Goal: Communication & Community: Participate in discussion

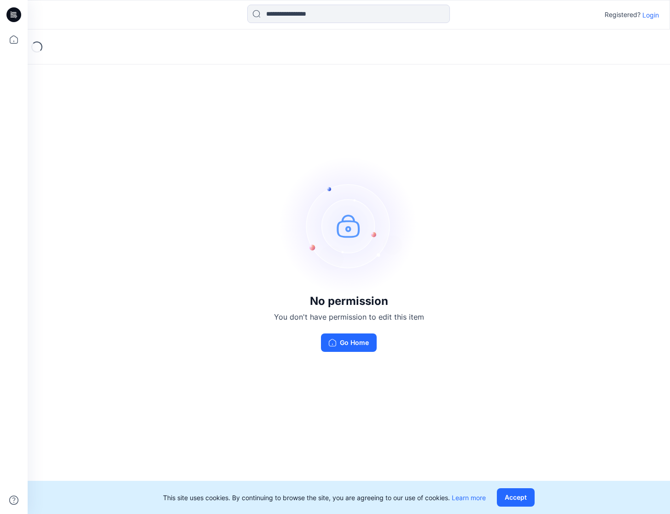
click at [649, 15] on p "Login" at bounding box center [650, 15] width 17 height 10
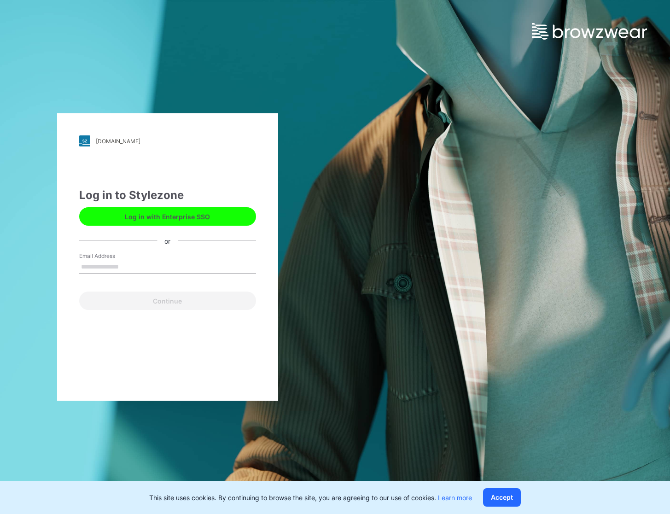
click at [135, 267] on input "Email Address" at bounding box center [167, 267] width 177 height 14
click at [98, 268] on input "Email Address" at bounding box center [167, 267] width 177 height 14
type input "**********"
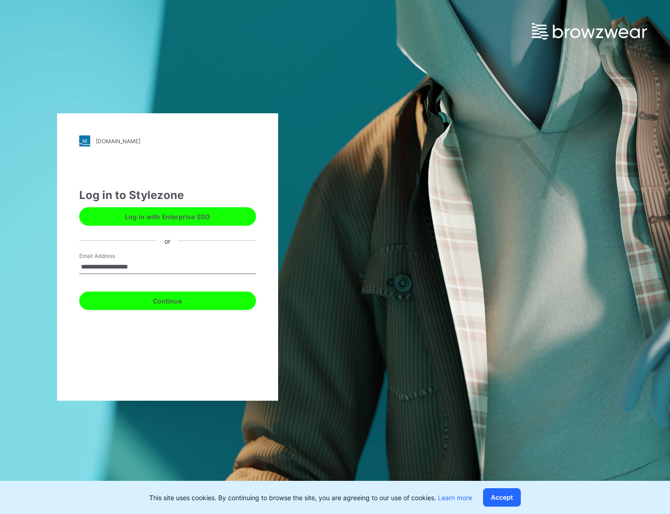
click at [142, 298] on button "Continue" at bounding box center [167, 300] width 177 height 18
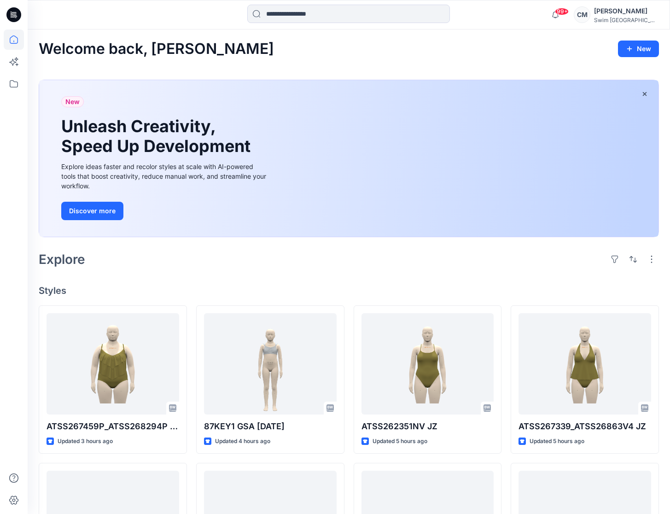
scroll to position [0, 0]
click at [16, 79] on icon at bounding box center [14, 84] width 20 height 20
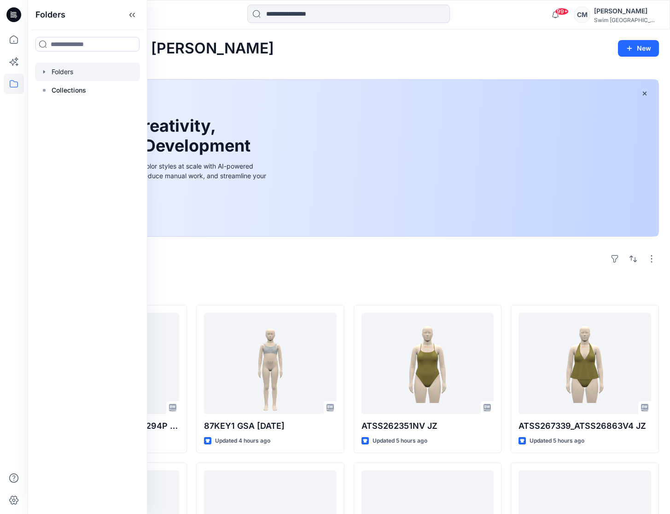
click at [66, 74] on div at bounding box center [87, 72] width 105 height 18
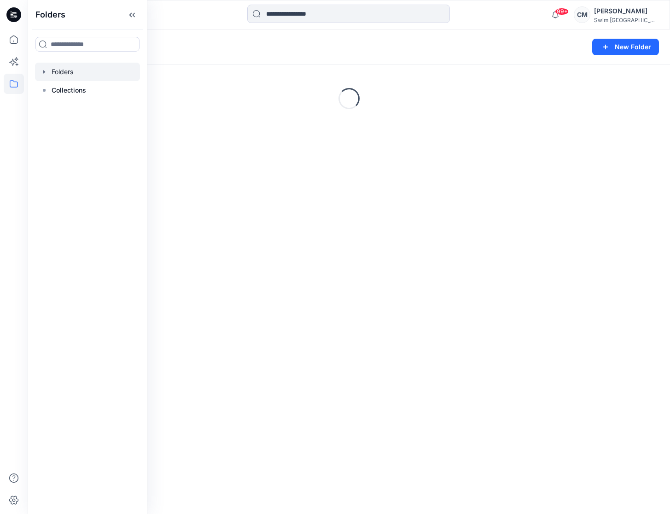
click at [211, 45] on div "Folders" at bounding box center [313, 47] width 548 height 13
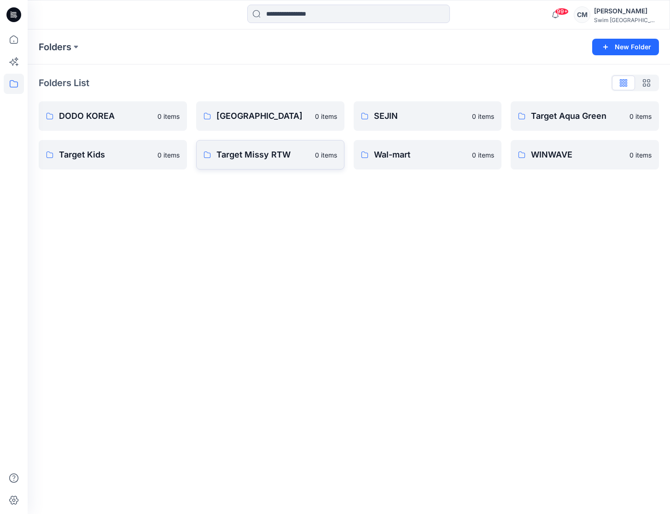
click at [281, 150] on p "Target Missy RTW" at bounding box center [262, 154] width 93 height 13
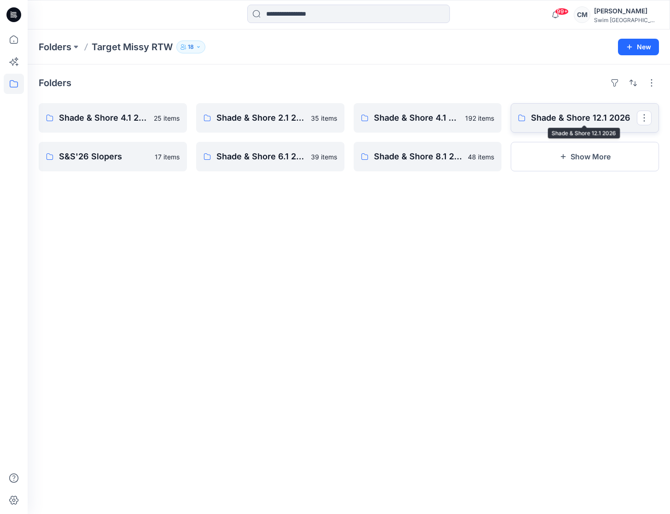
click at [585, 111] on p "Shade & Shore 12.1 2026" at bounding box center [584, 117] width 106 height 13
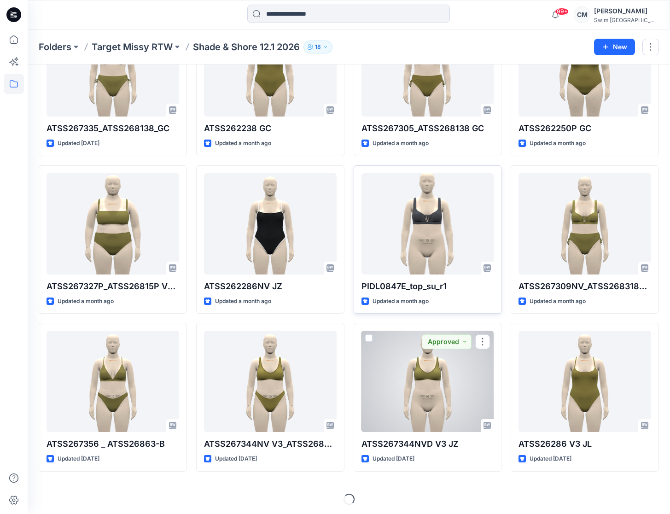
scroll to position [100, 0]
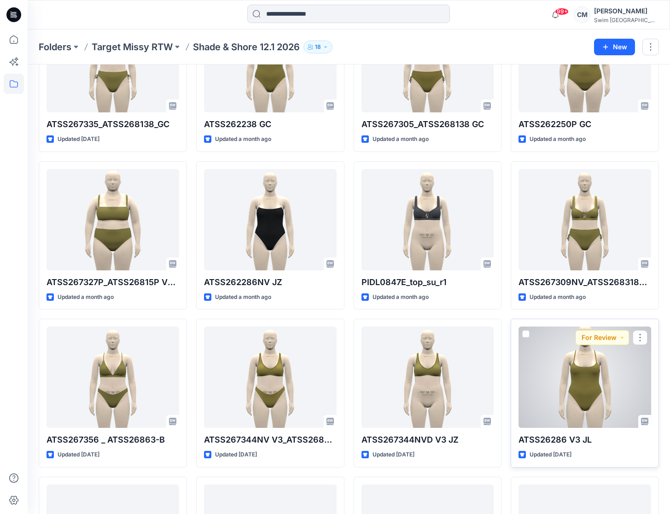
click at [602, 387] on div at bounding box center [584, 376] width 133 height 101
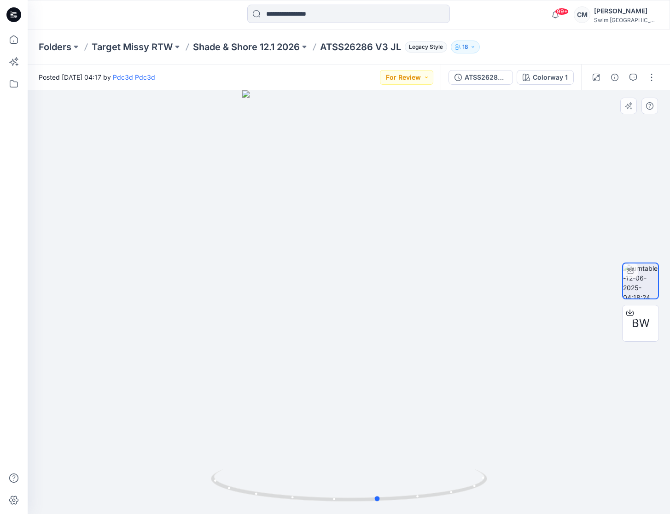
drag, startPoint x: 344, startPoint y: 294, endPoint x: 373, endPoint y: 279, distance: 32.5
click at [373, 279] on div at bounding box center [349, 302] width 642 height 424
drag, startPoint x: 392, startPoint y: 48, endPoint x: 323, endPoint y: 47, distance: 69.1
click at [323, 47] on p "ATSS26286 V3 JL" at bounding box center [360, 47] width 81 height 13
copy p "ATSS26286 V3"
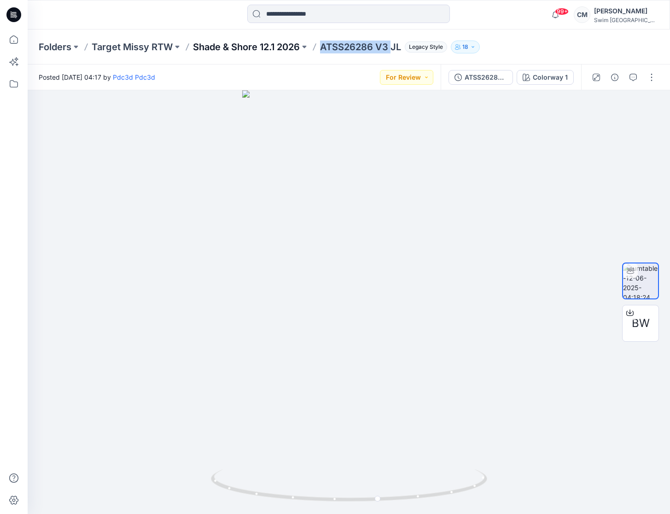
click at [246, 44] on p "Shade & Shore 12.1 2026" at bounding box center [246, 47] width 107 height 13
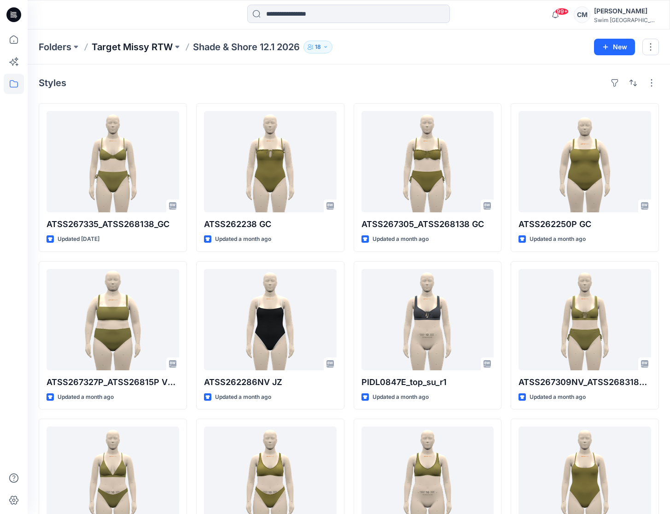
click at [162, 41] on p "Target Missy RTW" at bounding box center [132, 47] width 81 height 13
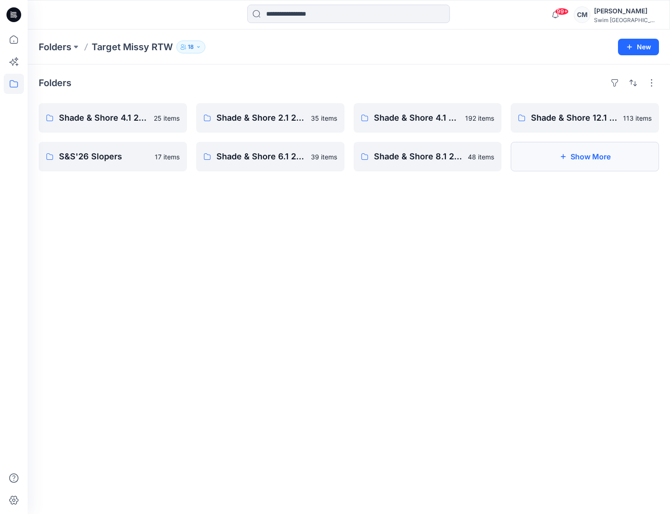
click at [560, 153] on icon "button" at bounding box center [562, 156] width 7 height 7
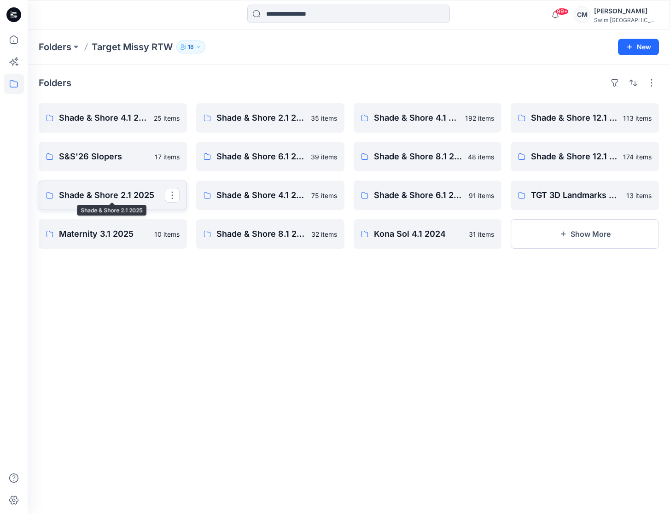
click at [127, 191] on p "Shade & Shore 2.1 2025" at bounding box center [112, 195] width 106 height 13
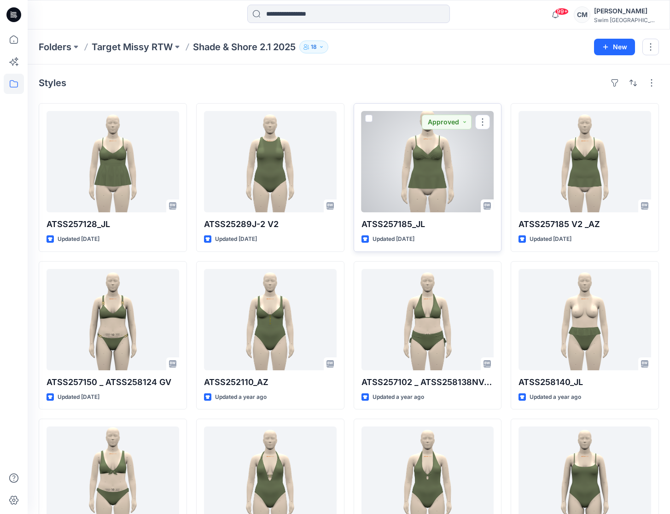
click at [459, 169] on div at bounding box center [427, 161] width 133 height 101
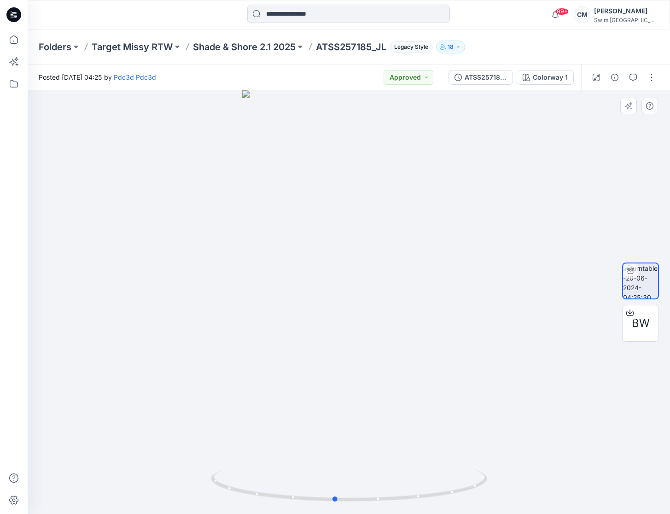
drag, startPoint x: 389, startPoint y: 238, endPoint x: 374, endPoint y: 228, distance: 18.3
click at [374, 228] on div at bounding box center [349, 302] width 642 height 424
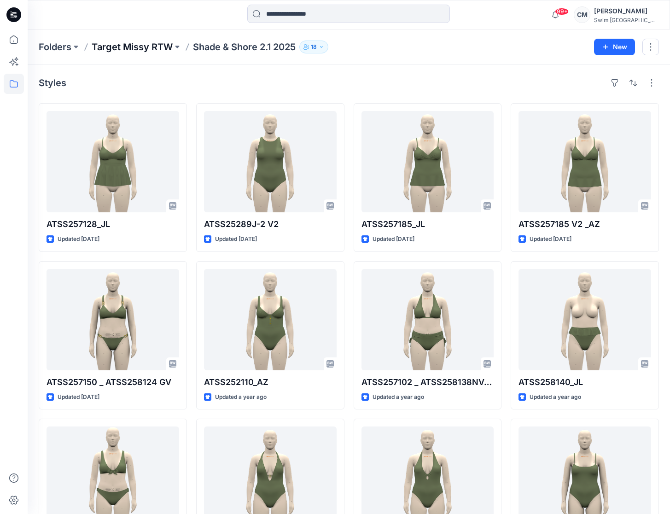
click at [150, 52] on p "Target Missy RTW" at bounding box center [132, 47] width 81 height 13
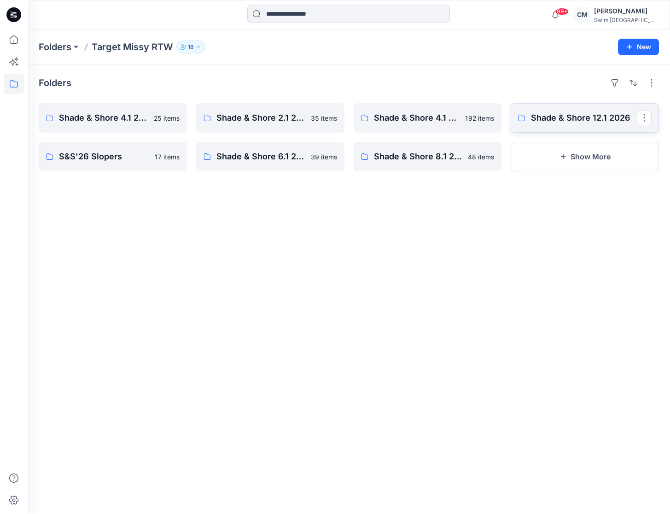
click at [555, 103] on link "Shade & Shore 12.1 2026" at bounding box center [585, 117] width 148 height 29
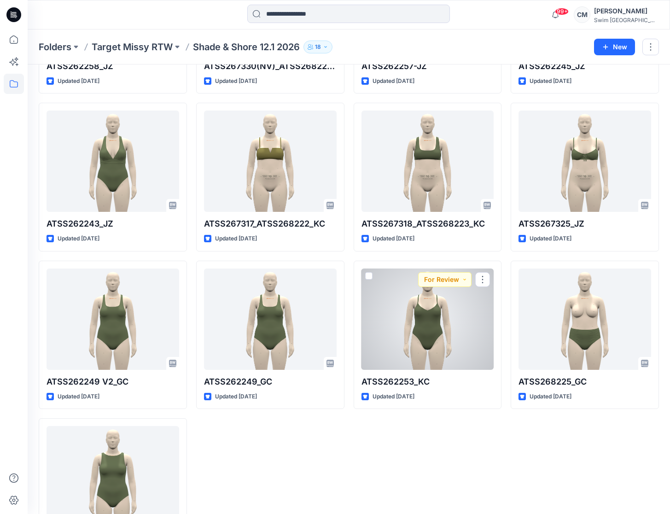
scroll to position [4153, 0]
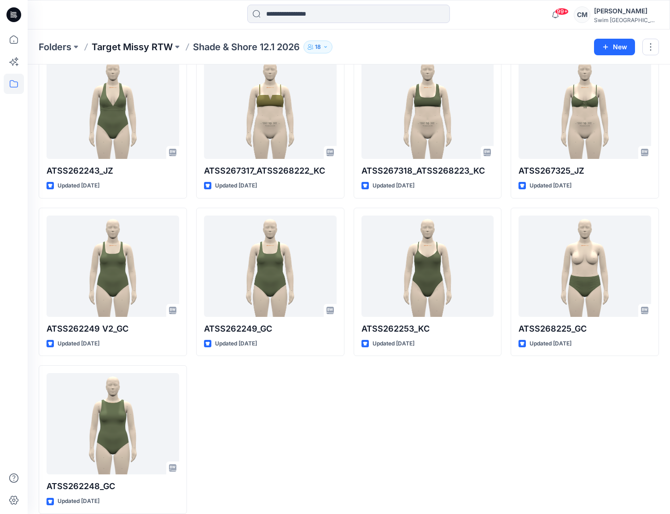
click at [145, 45] on p "Target Missy RTW" at bounding box center [132, 47] width 81 height 13
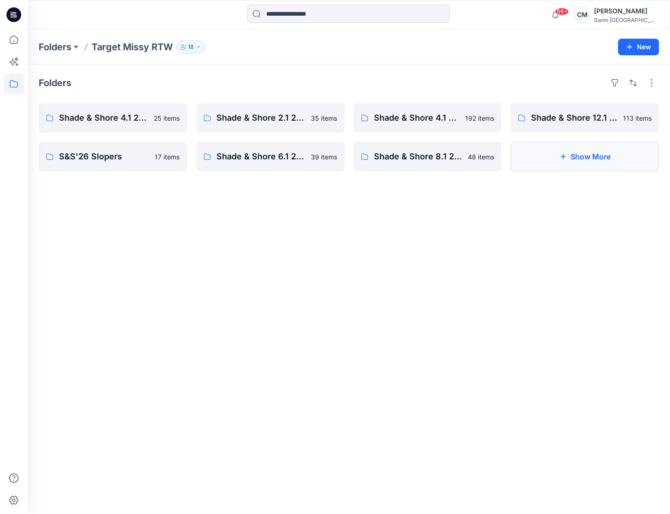
click at [538, 149] on button "Show More" at bounding box center [585, 156] width 148 height 29
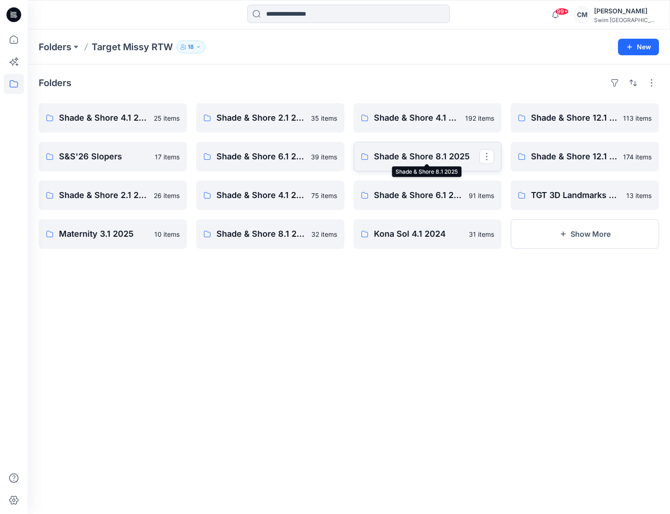
click at [431, 158] on p "Shade & Shore 8.1 2025" at bounding box center [427, 156] width 106 height 13
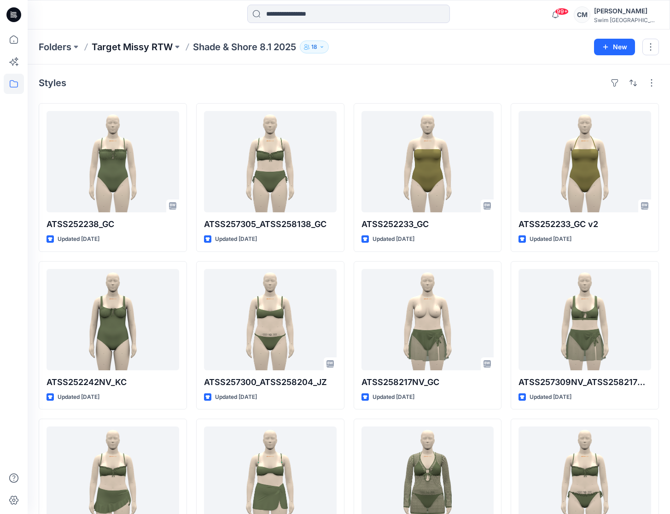
click at [164, 47] on p "Target Missy RTW" at bounding box center [132, 47] width 81 height 13
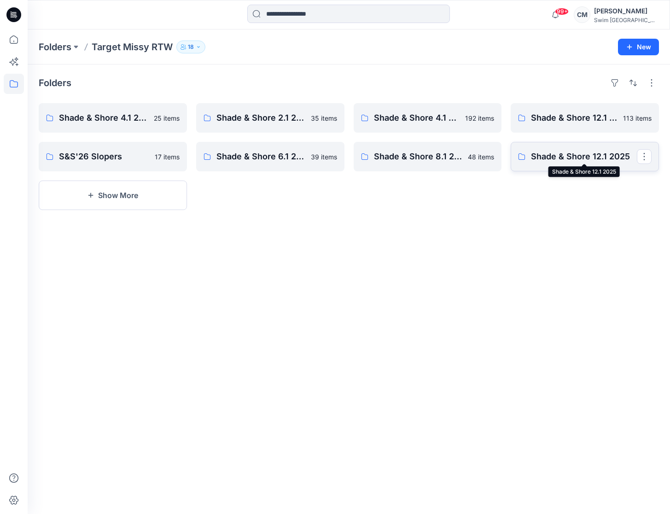
click at [549, 152] on p "Shade & Shore 12.1 2025" at bounding box center [584, 156] width 106 height 13
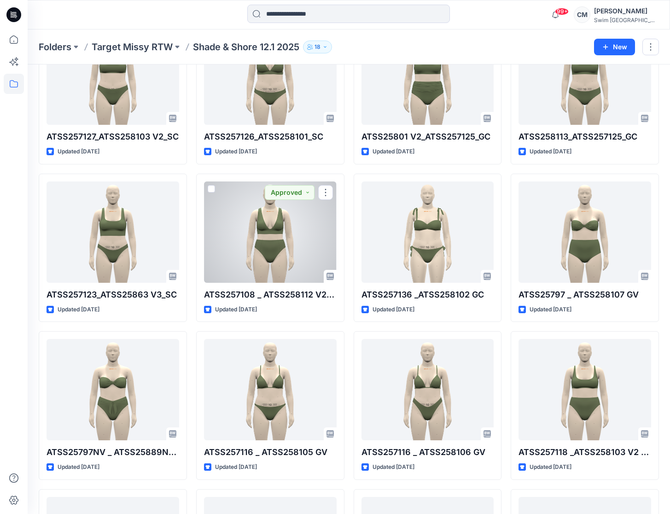
scroll to position [3884, 0]
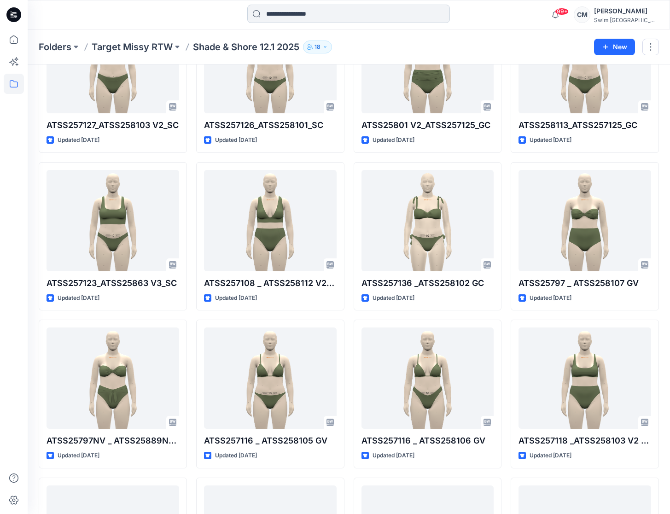
click at [308, 19] on input at bounding box center [348, 14] width 203 height 18
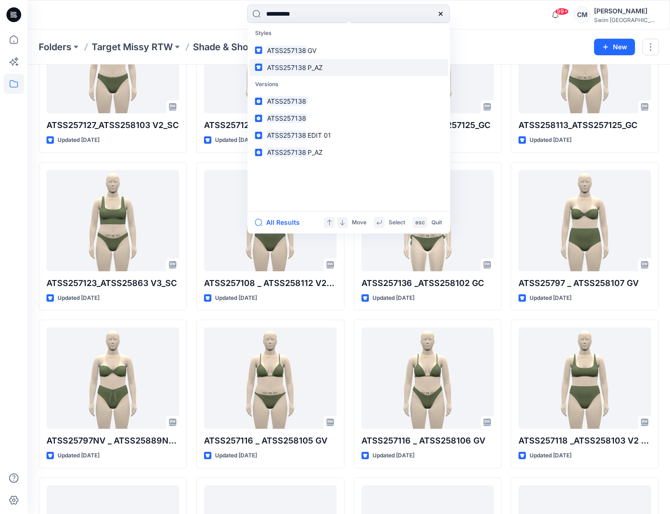
type input "**********"
click at [346, 60] on link "ATSS257138 P_AZ" at bounding box center [349, 67] width 199 height 17
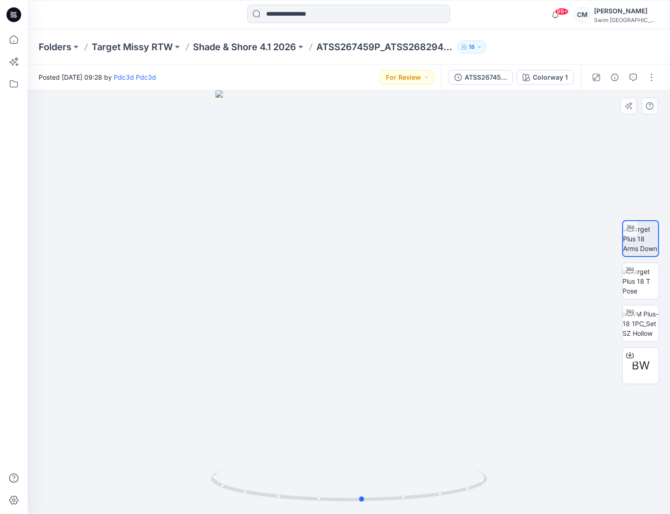
drag, startPoint x: 390, startPoint y: 304, endPoint x: 401, endPoint y: 307, distance: 11.7
click at [401, 307] on div at bounding box center [349, 302] width 642 height 424
click at [335, 334] on div at bounding box center [349, 302] width 642 height 424
drag, startPoint x: 372, startPoint y: 333, endPoint x: 380, endPoint y: 339, distance: 9.6
click at [380, 339] on div at bounding box center [349, 302] width 642 height 424
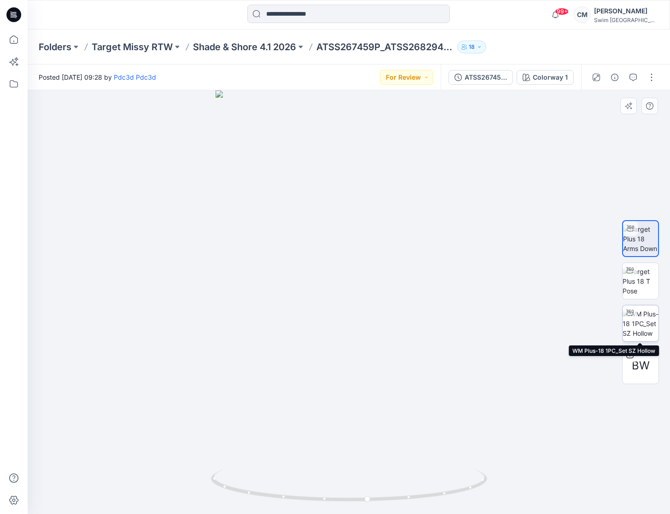
click at [639, 329] on img at bounding box center [640, 323] width 36 height 29
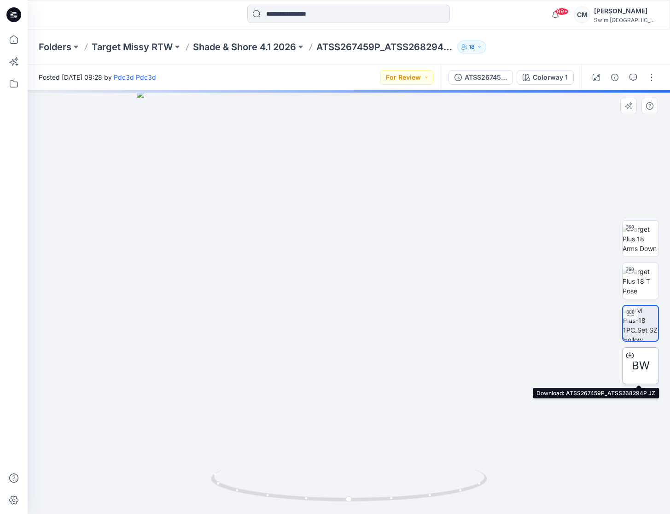
click at [639, 362] on span "BW" at bounding box center [641, 365] width 18 height 17
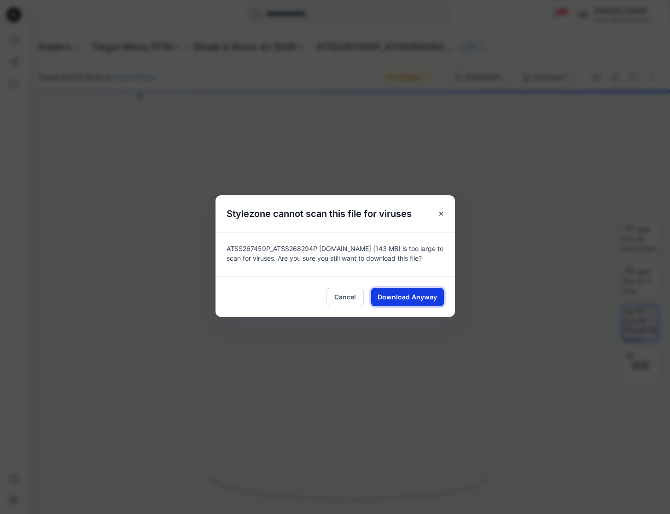
click at [420, 295] on span "Download Anyway" at bounding box center [406, 297] width 59 height 10
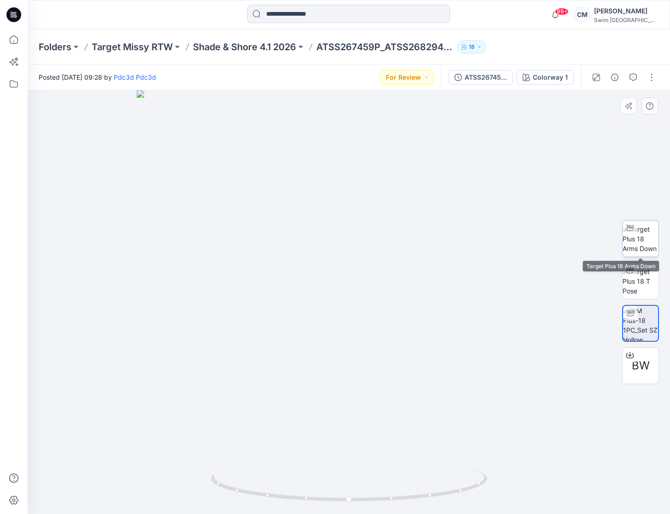
click at [645, 245] on img at bounding box center [640, 238] width 36 height 29
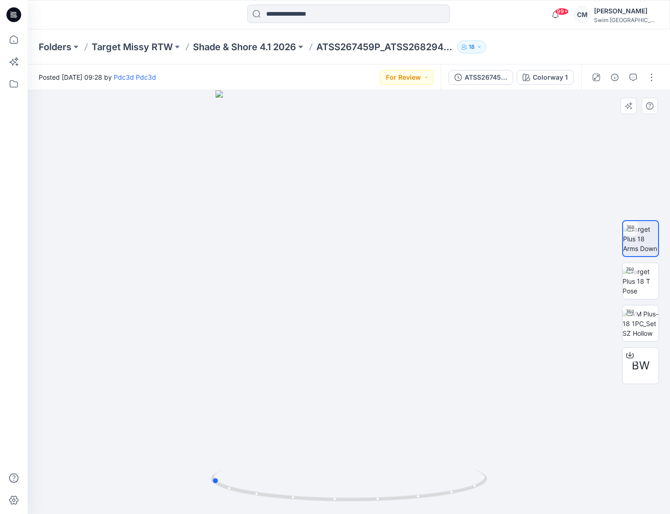
drag, startPoint x: 341, startPoint y: 373, endPoint x: 479, endPoint y: 333, distance: 144.2
click at [479, 333] on div at bounding box center [349, 302] width 642 height 424
drag, startPoint x: 409, startPoint y: 273, endPoint x: 430, endPoint y: 268, distance: 22.3
click at [430, 268] on div at bounding box center [349, 302] width 642 height 424
drag, startPoint x: 287, startPoint y: 270, endPoint x: 284, endPoint y: 265, distance: 6.4
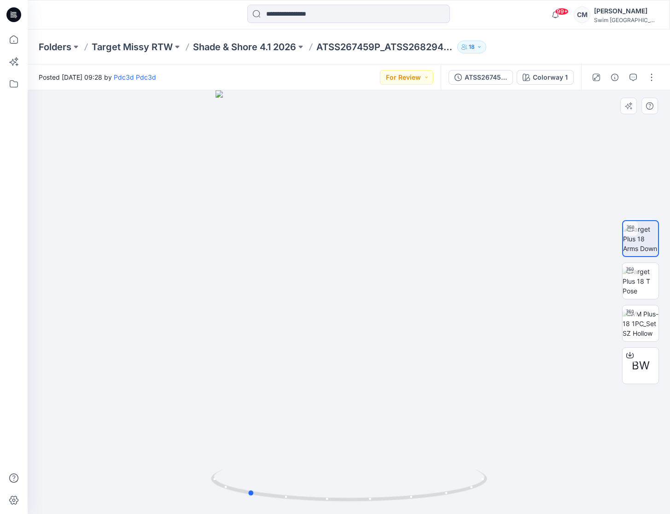
click at [284, 265] on div at bounding box center [349, 302] width 642 height 424
click at [632, 72] on button "button" at bounding box center [633, 77] width 15 height 15
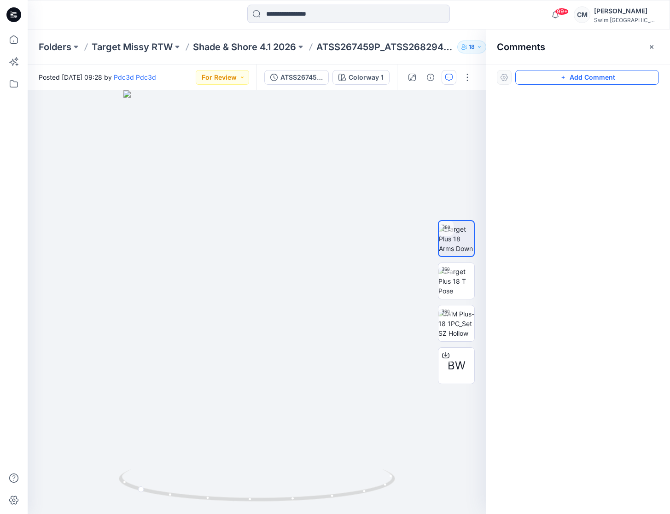
click at [596, 79] on button "Add Comment" at bounding box center [587, 77] width 144 height 15
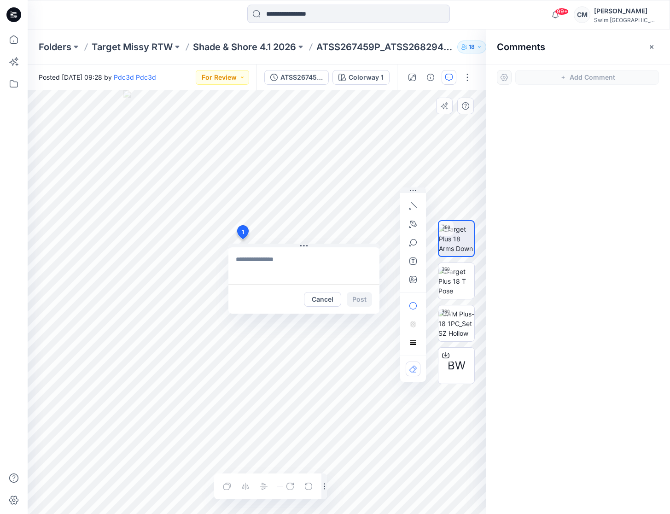
click at [242, 239] on div "1 Cancel Post Layer 1" at bounding box center [257, 302] width 458 height 424
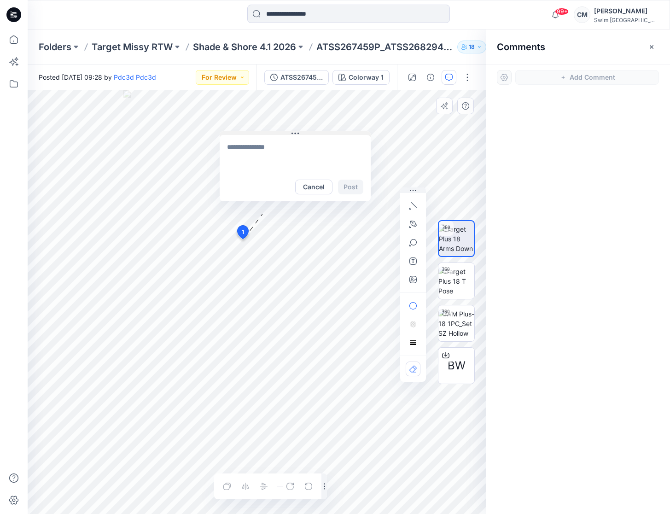
drag, startPoint x: 304, startPoint y: 244, endPoint x: 278, endPoint y: 115, distance: 132.5
click at [291, 130] on icon at bounding box center [294, 133] width 7 height 7
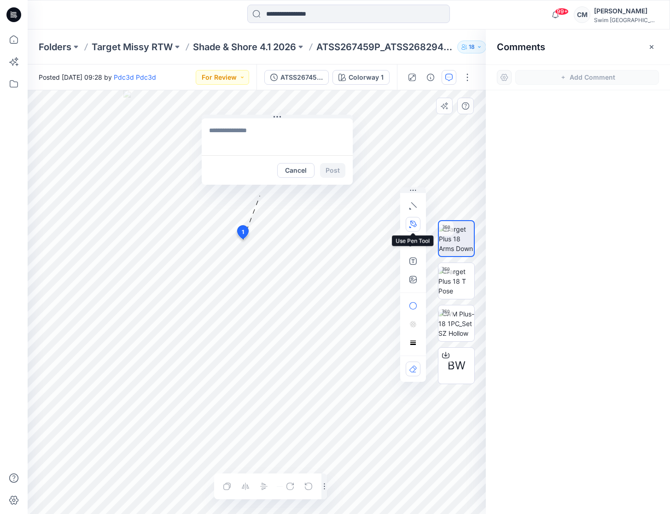
click at [410, 219] on button "button" at bounding box center [413, 224] width 15 height 15
click at [186, 269] on icon "Layer 1" at bounding box center [257, 302] width 458 height 424
drag, startPoint x: 255, startPoint y: 277, endPoint x: 301, endPoint y: 275, distance: 46.5
click at [301, 275] on icon "Layer 1" at bounding box center [257, 302] width 458 height 424
click at [326, 267] on icon "Layer 1" at bounding box center [257, 302] width 458 height 424
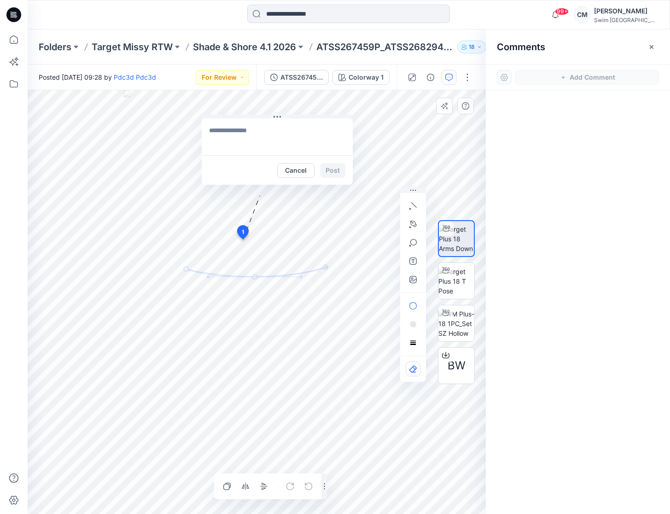
click at [273, 133] on textarea at bounding box center [277, 136] width 151 height 37
click at [276, 275] on icon at bounding box center [255, 272] width 139 height 10
click at [279, 244] on icon "Layer 1" at bounding box center [257, 302] width 458 height 424
click at [273, 145] on textarea at bounding box center [277, 136] width 151 height 37
drag, startPoint x: 265, startPoint y: 134, endPoint x: 292, endPoint y: 133, distance: 27.2
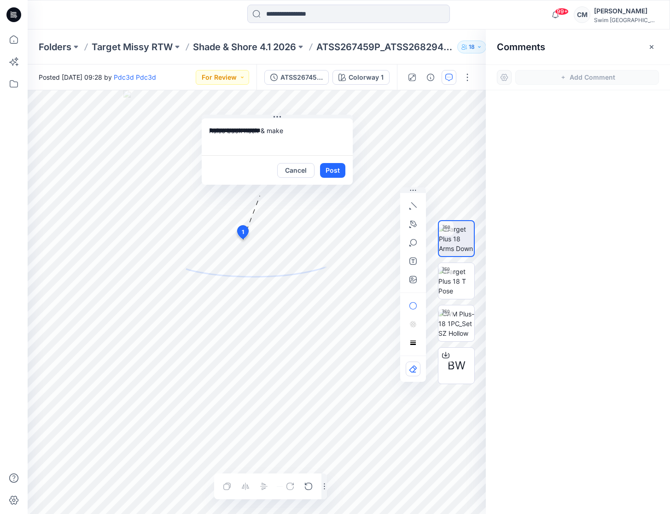
click at [292, 134] on textarea "**********" at bounding box center [277, 136] width 151 height 37
drag, startPoint x: 267, startPoint y: 134, endPoint x: 294, endPoint y: 133, distance: 27.7
click at [295, 134] on textarea "**********" at bounding box center [277, 136] width 151 height 37
type textarea "**********"
click at [257, 277] on icon at bounding box center [255, 272] width 139 height 10
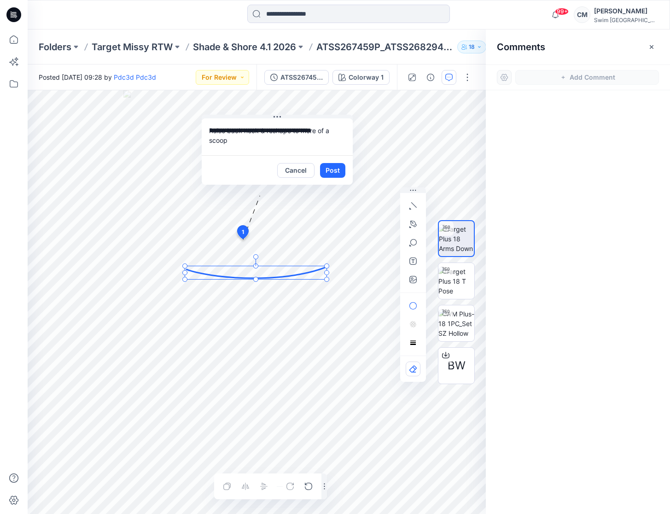
click at [259, 141] on textarea "**********" at bounding box center [277, 136] width 151 height 37
click at [330, 169] on button "Post" at bounding box center [332, 170] width 25 height 15
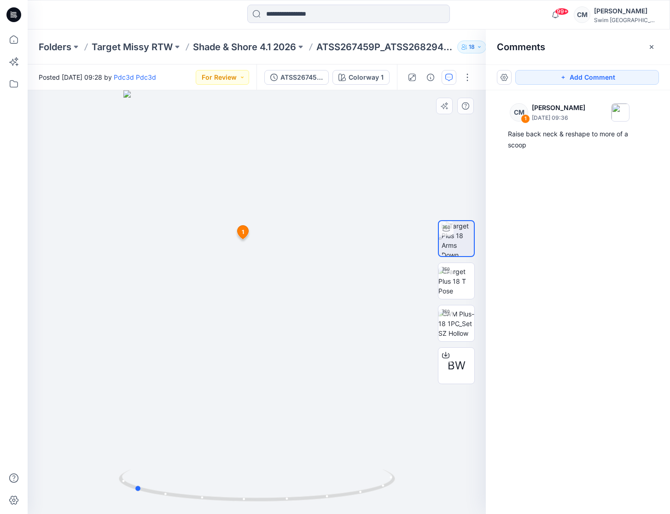
drag, startPoint x: 269, startPoint y: 333, endPoint x: 423, endPoint y: 301, distance: 157.1
click at [423, 301] on div at bounding box center [257, 302] width 458 height 424
click at [540, 76] on button "Add Comment" at bounding box center [587, 77] width 144 height 15
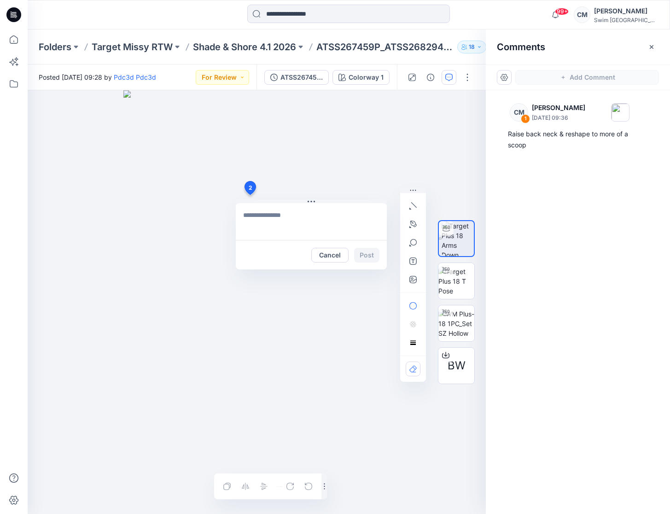
click at [250, 195] on div "2 Cancel Post 1 CM Caitlin Magrane August 20, 2025 09:36 Raise back neck & resh…" at bounding box center [257, 302] width 458 height 424
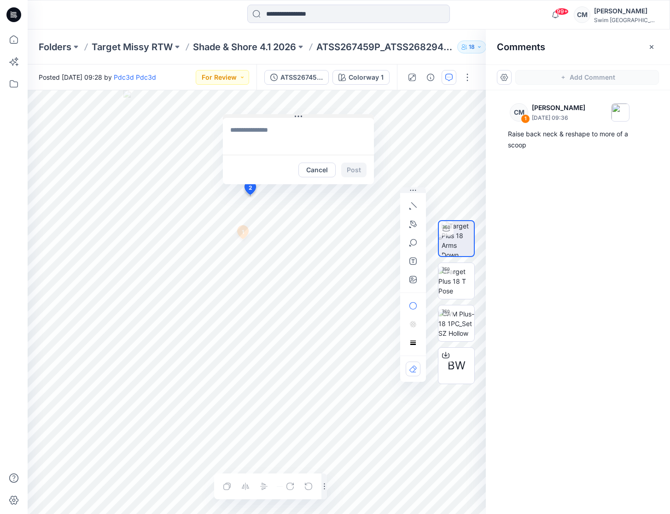
drag, startPoint x: 314, startPoint y: 200, endPoint x: 298, endPoint y: 113, distance: 88.9
click at [297, 113] on icon at bounding box center [298, 116] width 7 height 7
click at [415, 224] on icon "button" at bounding box center [413, 224] width 6 height 6
click at [201, 197] on icon "Layer 1" at bounding box center [257, 302] width 458 height 424
click at [221, 273] on icon "Layer 1" at bounding box center [257, 302] width 458 height 424
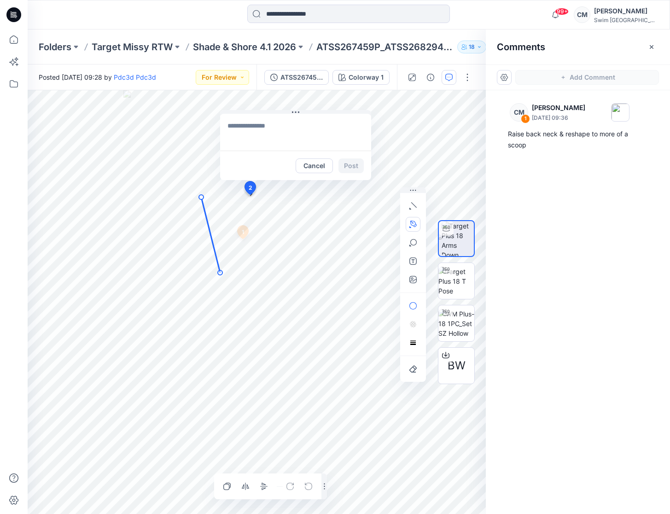
click at [314, 134] on textarea at bounding box center [295, 132] width 151 height 37
type textarea "**********"
click at [351, 164] on button "Post" at bounding box center [350, 165] width 25 height 15
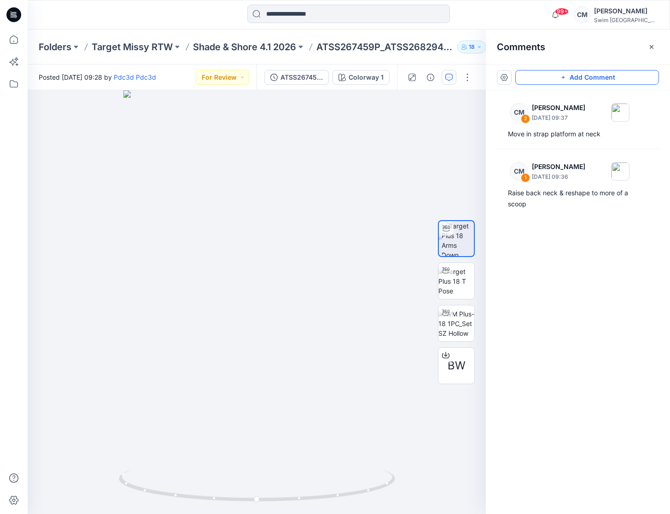
click at [575, 72] on button "Add Comment" at bounding box center [587, 77] width 144 height 15
click at [250, 326] on div "3" at bounding box center [257, 302] width 458 height 424
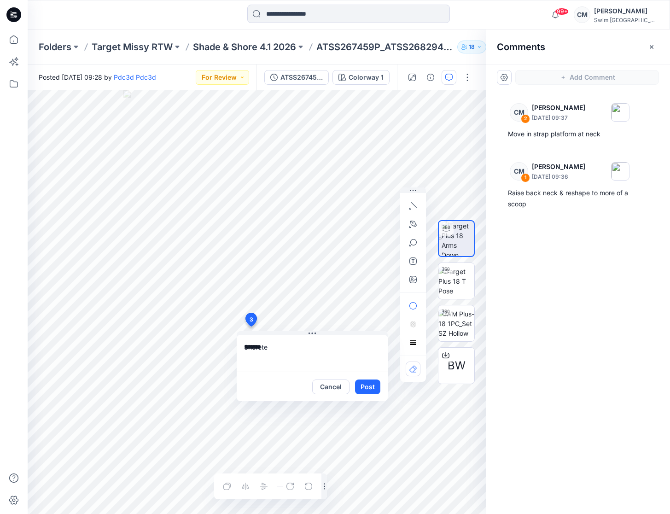
drag, startPoint x: 258, startPoint y: 346, endPoint x: 308, endPoint y: 346, distance: 49.7
click at [305, 346] on textarea "*******" at bounding box center [312, 353] width 151 height 37
drag, startPoint x: 334, startPoint y: 348, endPoint x: 358, endPoint y: 347, distance: 23.5
click at [358, 347] on textarea "**********" at bounding box center [312, 353] width 151 height 37
type textarea "**********"
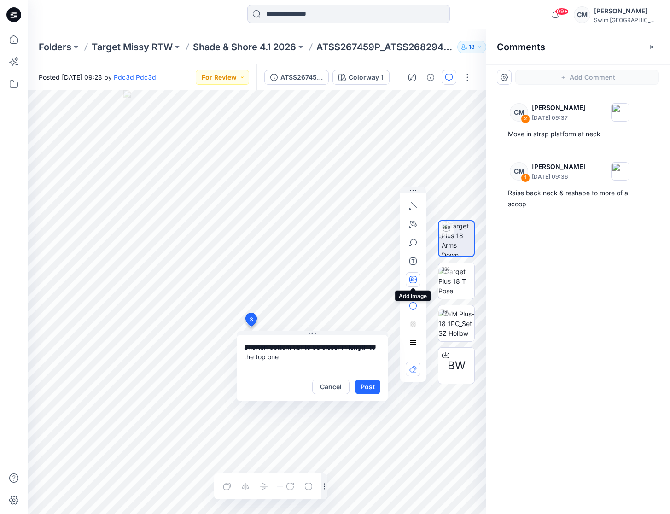
click at [407, 281] on button "button" at bounding box center [413, 279] width 15 height 15
type input"] "**********"
click at [369, 388] on button "Post" at bounding box center [367, 386] width 25 height 15
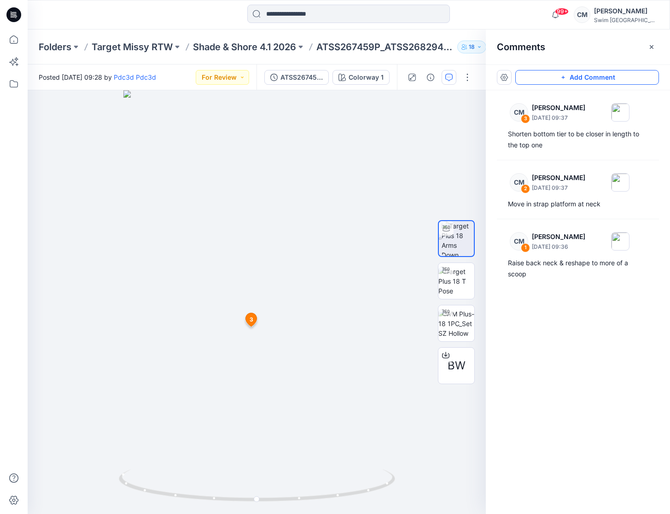
click at [545, 76] on button "Add Comment" at bounding box center [587, 77] width 144 height 15
click at [225, 260] on div "4 3 CM Caitlin Magrane August 20, 2025 09:37 Shorten bottom tier to be closer i…" at bounding box center [257, 302] width 458 height 424
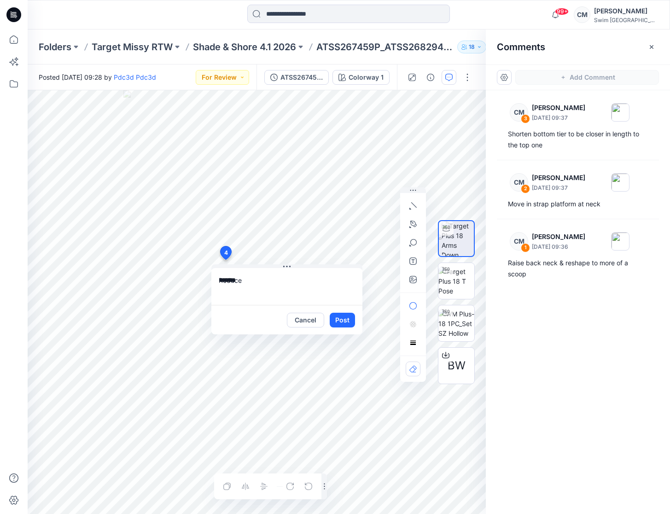
click at [181, 268] on div "4 Reduce ****** Cancel Post 3 CM Caitlin Magrane August 20, 2025 09:37 Shorten …" at bounding box center [257, 302] width 458 height 424
type textarea "**********"
click at [408, 285] on button "button" at bounding box center [413, 279] width 15 height 15
type input"] "**********"
click at [351, 325] on button "Post" at bounding box center [342, 320] width 25 height 15
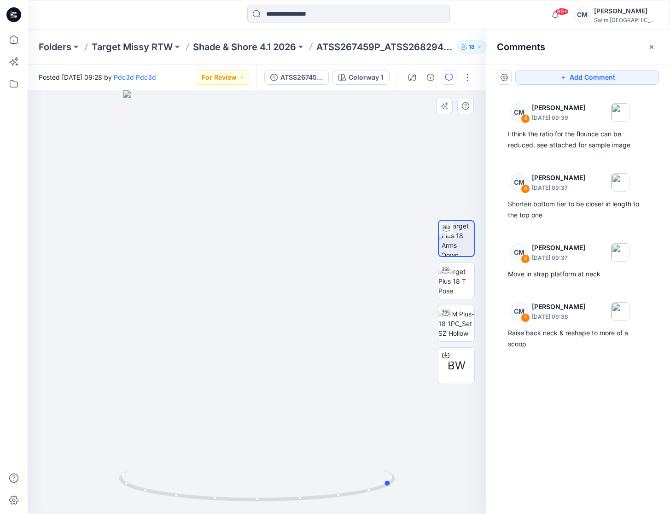
drag, startPoint x: 230, startPoint y: 399, endPoint x: 369, endPoint y: 377, distance: 141.2
click at [369, 377] on div at bounding box center [257, 302] width 458 height 424
click at [592, 75] on button "Add Comment" at bounding box center [587, 77] width 144 height 15
click at [251, 367] on div "5 1 CM Caitlin Magrane August 20, 2025 09:36 Raise back neck & reshape to more …" at bounding box center [257, 302] width 458 height 424
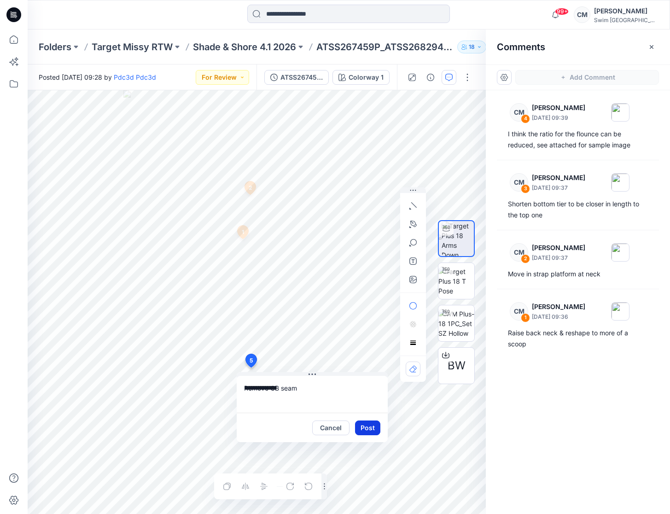
type textarea "**********"
click at [371, 422] on button "Post" at bounding box center [367, 427] width 25 height 15
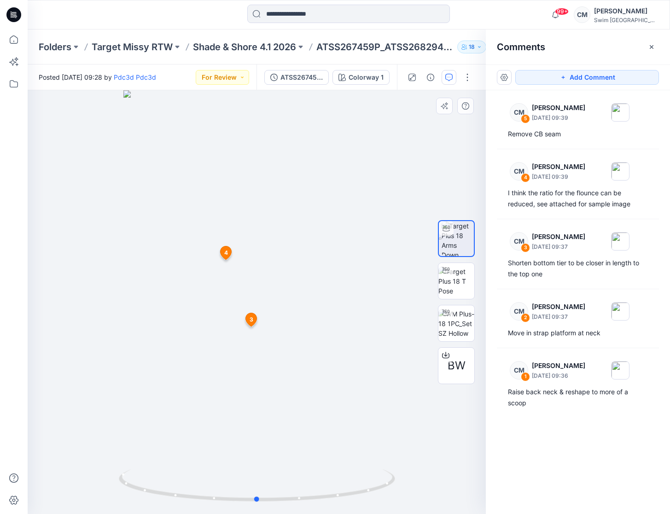
click at [261, 452] on div at bounding box center [257, 302] width 458 height 424
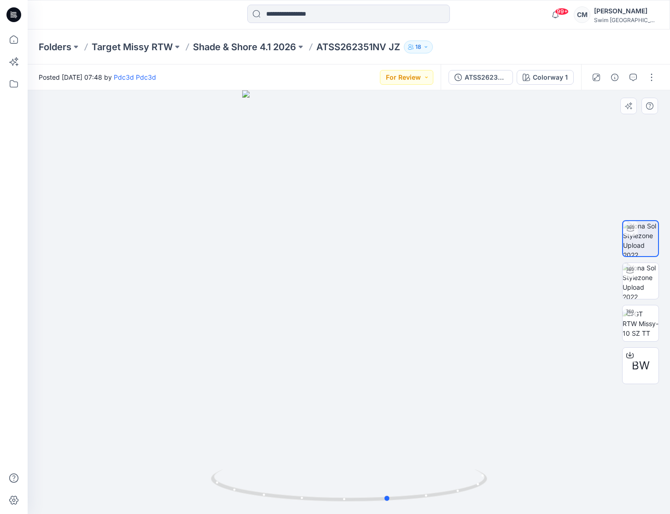
drag, startPoint x: 369, startPoint y: 349, endPoint x: 398, endPoint y: 321, distance: 40.0
click at [399, 321] on div at bounding box center [349, 302] width 642 height 424
click at [637, 82] on button "button" at bounding box center [633, 77] width 15 height 15
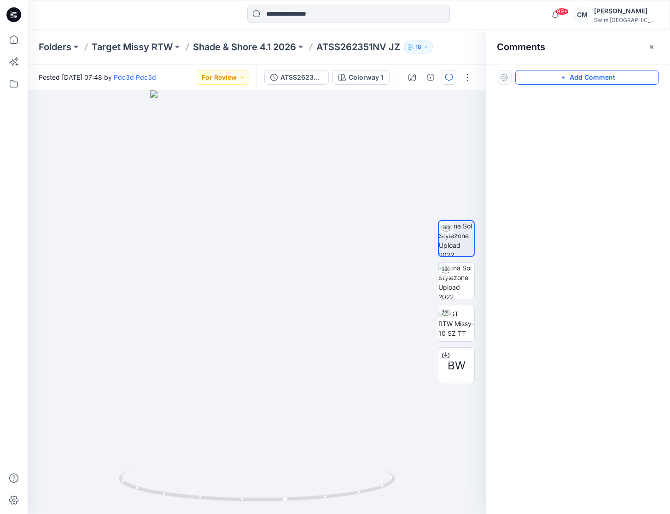
click at [623, 75] on button "Add Comment" at bounding box center [587, 77] width 144 height 15
click at [279, 246] on div "1" at bounding box center [257, 302] width 458 height 424
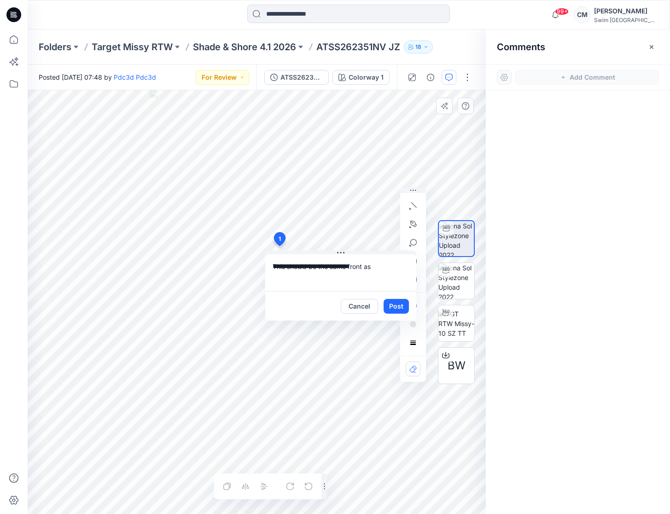
paste textarea "**********"
click at [255, 266] on div "**********" at bounding box center [257, 302] width 458 height 424
click at [411, 278] on textarea "**********" at bounding box center [340, 272] width 151 height 37
click at [406, 276] on textarea "**********" at bounding box center [340, 272] width 151 height 37
paste textarea "**********"
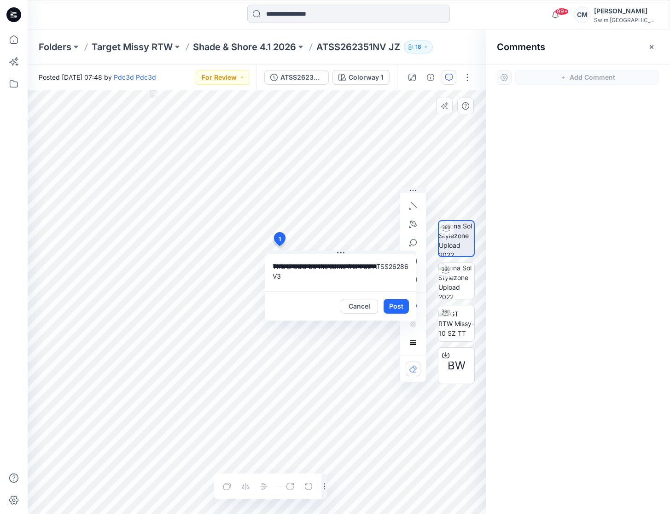
click at [273, 273] on textarea "**********" at bounding box center [340, 272] width 151 height 37
click at [326, 275] on textarea "**********" at bounding box center [340, 272] width 151 height 37
click at [348, 254] on div "**********" at bounding box center [340, 272] width 151 height 37
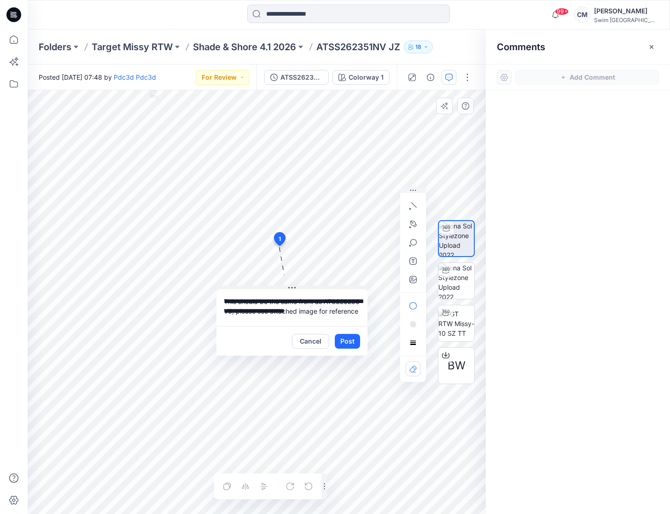
drag, startPoint x: 348, startPoint y: 252, endPoint x: 298, endPoint y: 287, distance: 60.2
click at [298, 287] on button at bounding box center [291, 288] width 151 height 6
click at [269, 313] on textarea "**********" at bounding box center [291, 307] width 151 height 37
type textarea "**********"
click at [413, 282] on icon "button" at bounding box center [412, 279] width 7 height 7
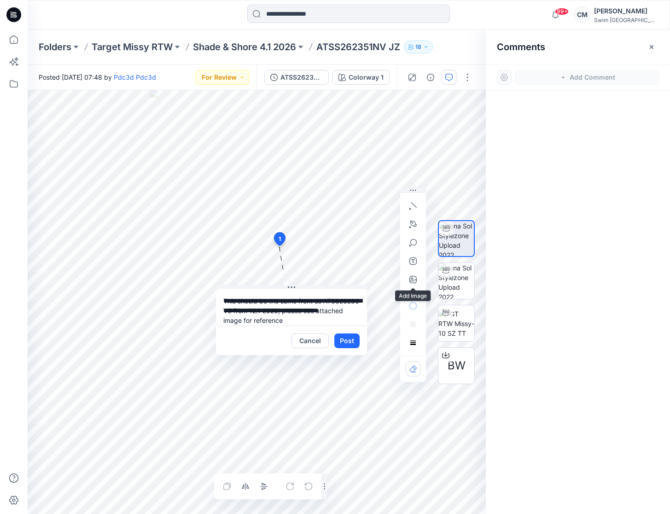
type input"] "**********"
click at [345, 343] on button "Post" at bounding box center [346, 340] width 25 height 15
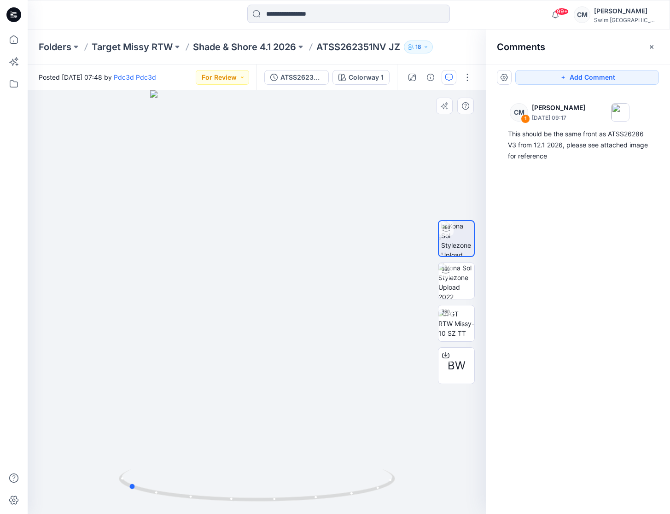
drag, startPoint x: 247, startPoint y: 366, endPoint x: 397, endPoint y: 341, distance: 152.2
click at [397, 341] on div at bounding box center [257, 302] width 458 height 424
click at [556, 75] on button "Add Comment" at bounding box center [587, 77] width 144 height 15
click at [289, 299] on div "2" at bounding box center [257, 302] width 458 height 424
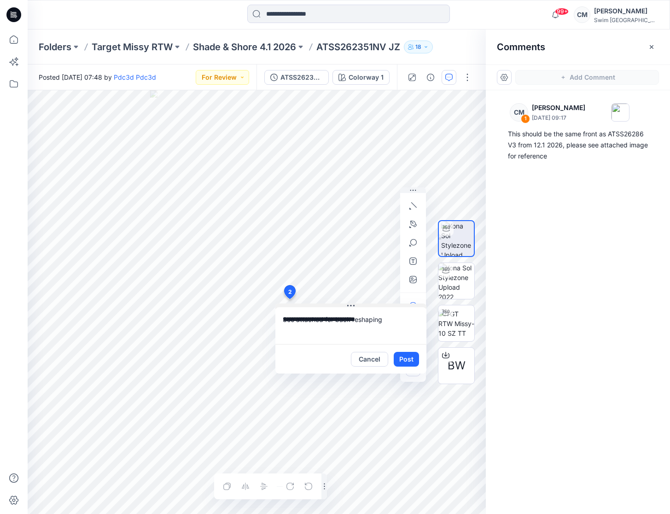
type textarea "**********"
drag, startPoint x: 352, startPoint y: 305, endPoint x: 275, endPoint y: 349, distance: 89.3
click at [347, 309] on icon at bounding box center [350, 305] width 7 height 7
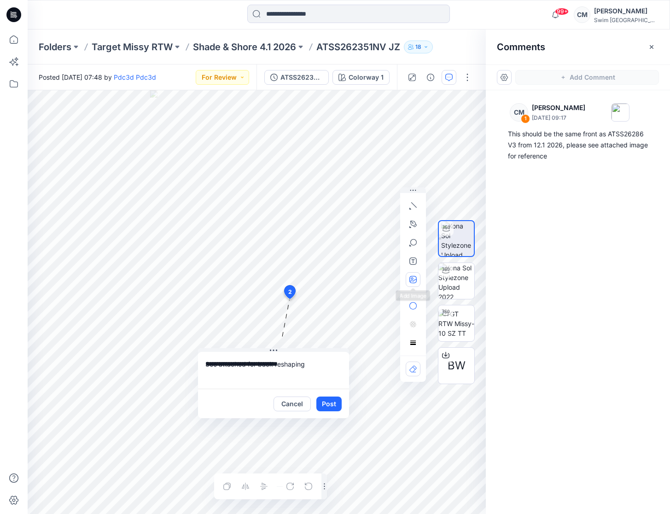
click at [416, 282] on icon "button" at bounding box center [412, 279] width 7 height 7
type input"] "**********"
click at [303, 356] on textarea "**********" at bounding box center [273, 370] width 151 height 37
click at [337, 404] on button "Post" at bounding box center [328, 403] width 25 height 15
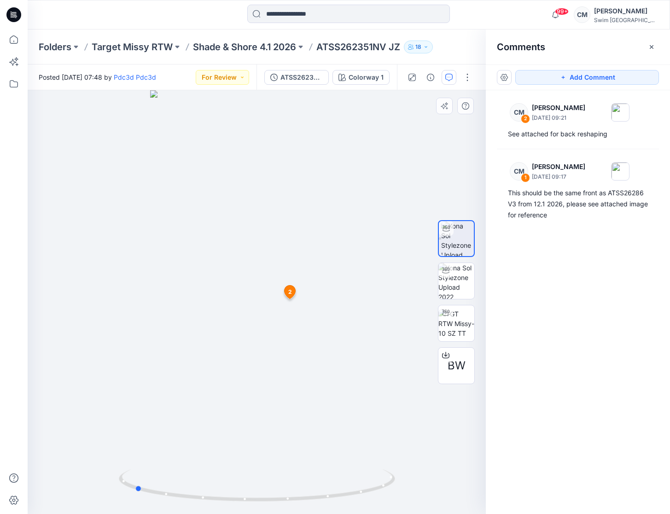
drag, startPoint x: 275, startPoint y: 290, endPoint x: 429, endPoint y: 275, distance: 154.5
click at [429, 275] on div "BW Colorway 1 Loading... Material Properties Loading... 3 2 See attached for ba…" at bounding box center [257, 302] width 458 height 424
click at [538, 80] on button "Add Comment" at bounding box center [587, 77] width 144 height 15
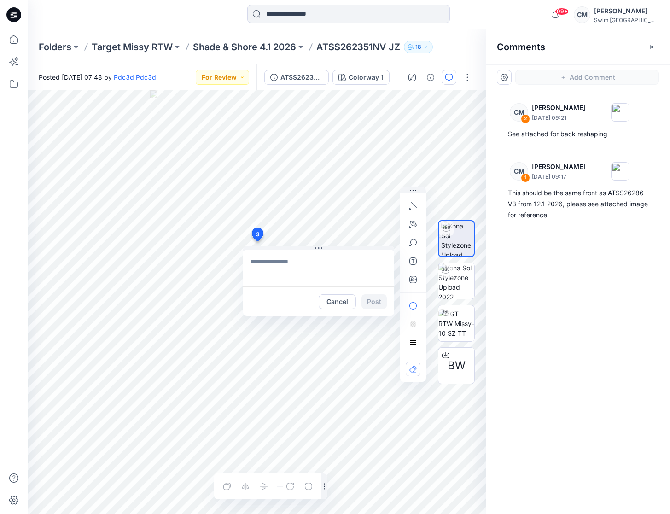
click at [257, 241] on div "3 Cancel Post 2 CM Caitlin Magrane August 20, 2025 09:21 See attached for back …" at bounding box center [257, 302] width 458 height 424
type textarea "**********"
click at [370, 295] on button "Post" at bounding box center [373, 301] width 25 height 15
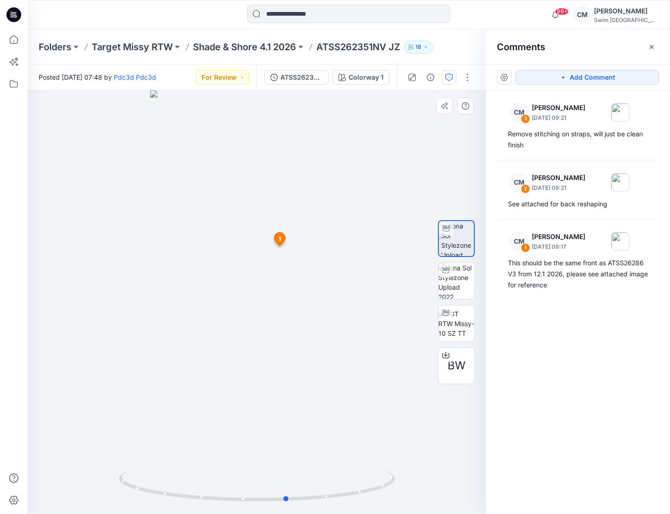
drag, startPoint x: 246, startPoint y: 419, endPoint x: 273, endPoint y: 408, distance: 29.5
click at [273, 408] on div at bounding box center [257, 302] width 458 height 424
click at [243, 85] on div "Posted Wednesday, August 20, 2025 07:48 by Pdc3d Pdc3d For Review" at bounding box center [142, 76] width 229 height 25
click at [243, 83] on button "For Review" at bounding box center [222, 77] width 53 height 15
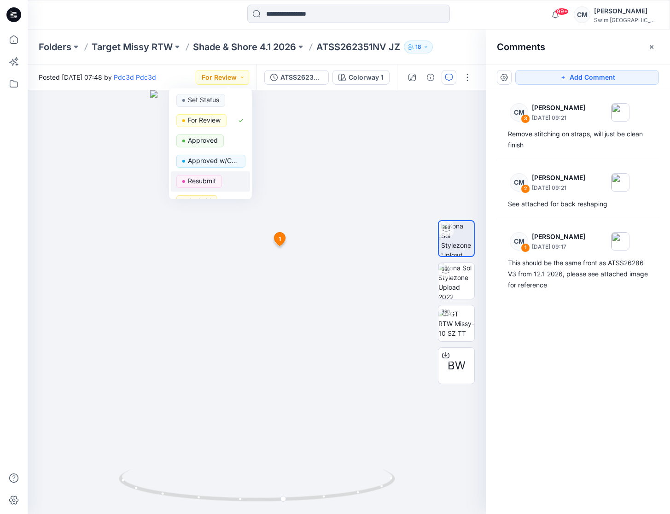
click at [226, 184] on div "Resubmit" at bounding box center [210, 181] width 68 height 13
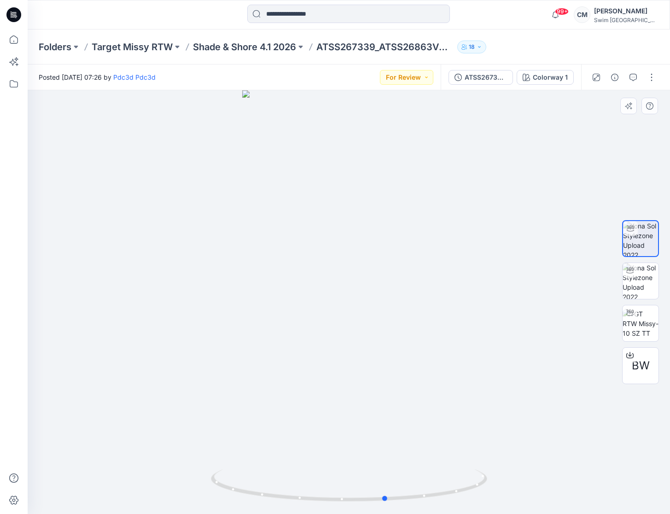
drag, startPoint x: 361, startPoint y: 399, endPoint x: 395, endPoint y: 371, distance: 43.9
click at [397, 371] on div at bounding box center [349, 302] width 642 height 424
click at [633, 75] on icon "button" at bounding box center [632, 77] width 7 height 7
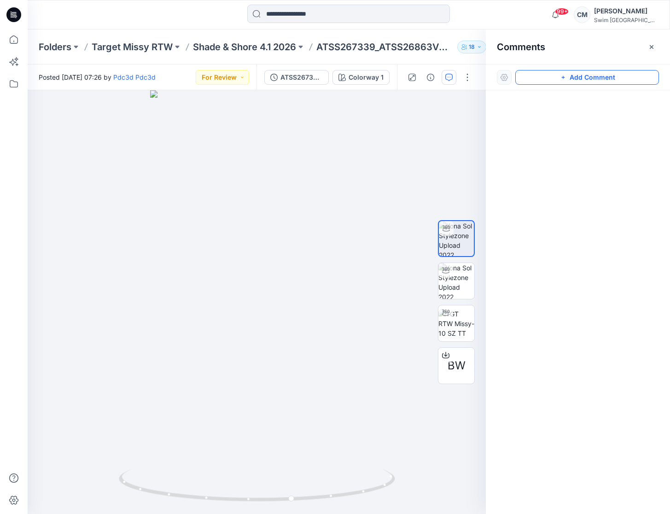
click at [617, 73] on button "Add Comment" at bounding box center [587, 77] width 144 height 15
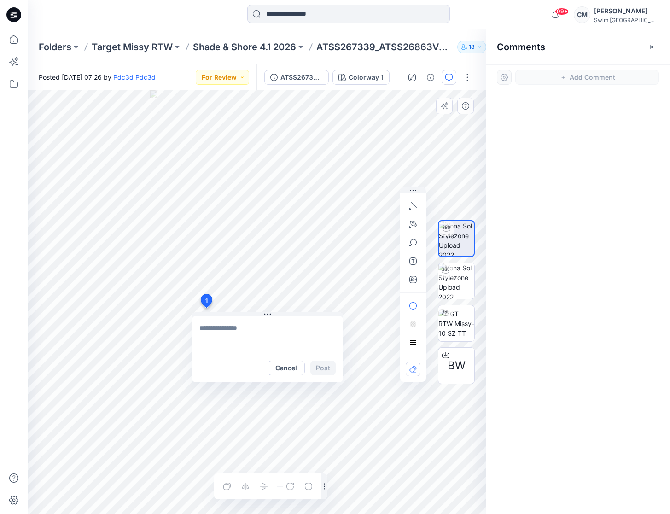
click at [206, 308] on div "1 Cancel Post Layer 1" at bounding box center [257, 302] width 458 height 424
paste textarea "**********"
type textarea "**********"
click at [417, 279] on button "button" at bounding box center [413, 279] width 15 height 15
type input"] "**********"
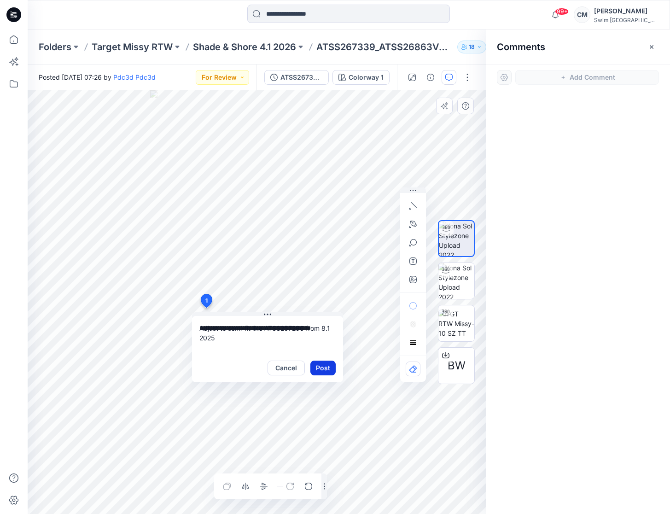
click at [325, 369] on button "Post" at bounding box center [322, 367] width 25 height 15
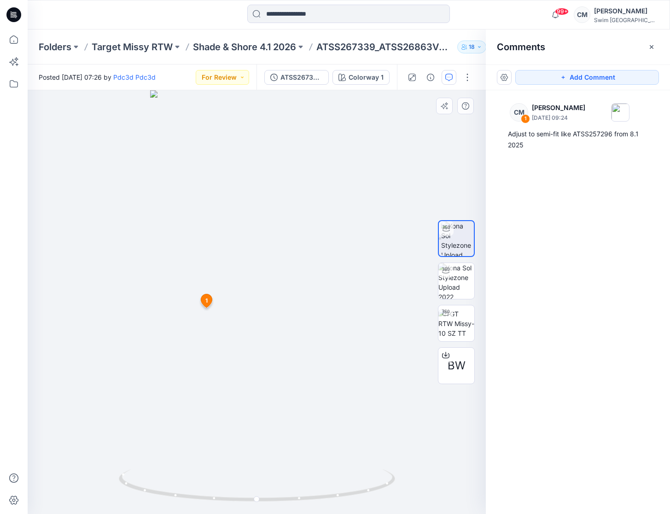
click at [269, 312] on div at bounding box center [257, 302] width 458 height 424
drag, startPoint x: 206, startPoint y: 303, endPoint x: 199, endPoint y: 328, distance: 25.4
drag, startPoint x: 286, startPoint y: 376, endPoint x: 252, endPoint y: 393, distance: 37.7
click at [252, 393] on div at bounding box center [257, 302] width 458 height 424
click at [589, 80] on button "Add Comment" at bounding box center [587, 77] width 144 height 15
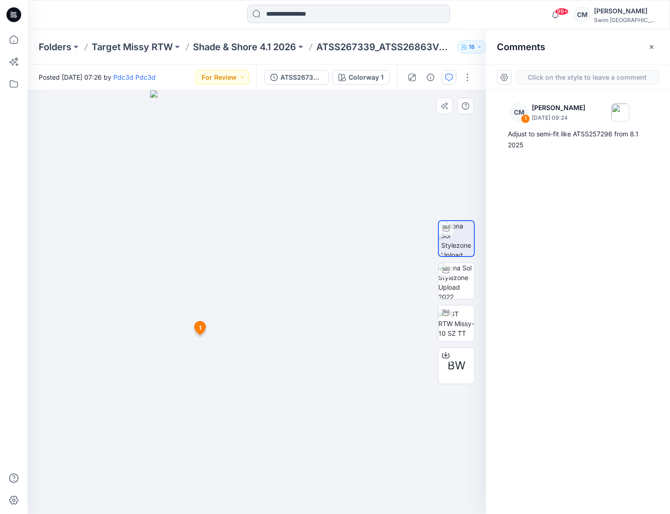
click at [217, 254] on div "2 1 CM Caitlin Magrane August 20, 2025 09:24 Adjust to semi-fit like ATSS257296…" at bounding box center [257, 302] width 458 height 424
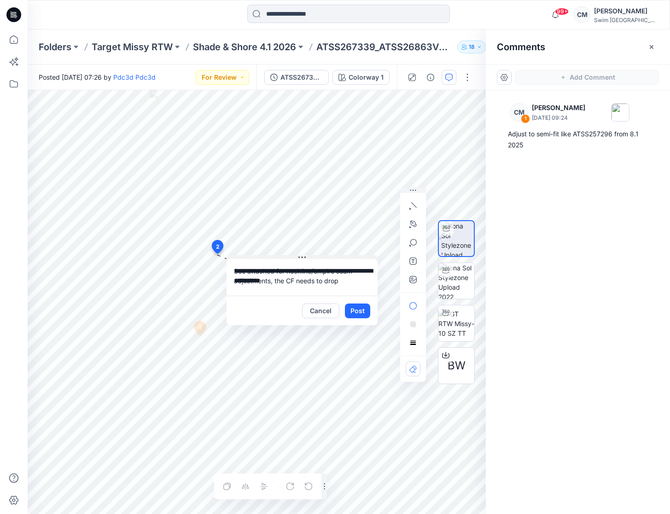
drag, startPoint x: 279, startPoint y: 260, endPoint x: 301, endPoint y: 264, distance: 21.9
click at [301, 261] on icon at bounding box center [301, 257] width 7 height 7
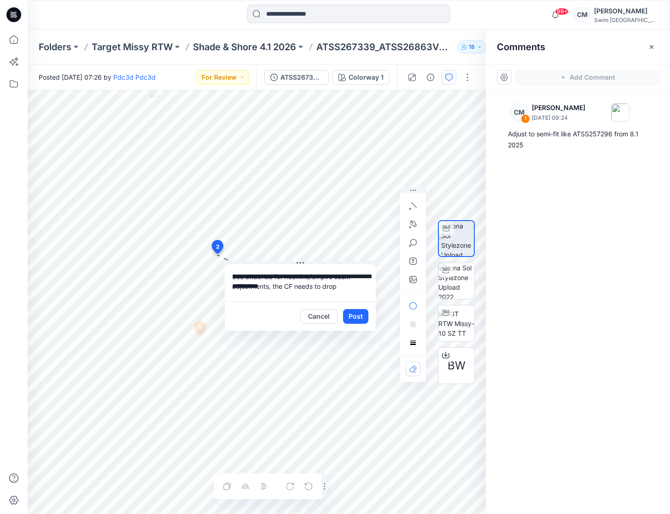
click at [349, 295] on textarea "**********" at bounding box center [300, 282] width 151 height 37
type textarea "**********"
click at [411, 286] on div at bounding box center [413, 284] width 26 height 194
click at [407, 280] on button "button" at bounding box center [413, 279] width 15 height 15
type input"] "**********"
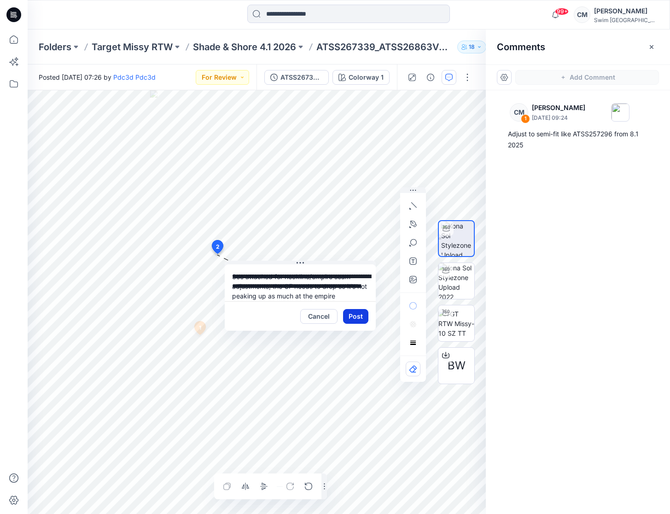
click at [362, 309] on button "Post" at bounding box center [355, 316] width 25 height 15
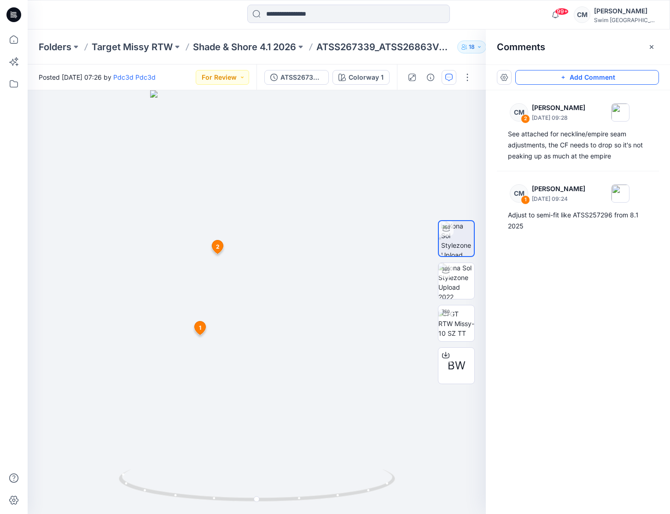
click at [546, 80] on button "Add Comment" at bounding box center [587, 77] width 144 height 15
click at [220, 288] on div "3 1 CM Caitlin Magrane August 20, 2025 09:24 Adjust to semi-fit like ATSS257296…" at bounding box center [257, 302] width 458 height 424
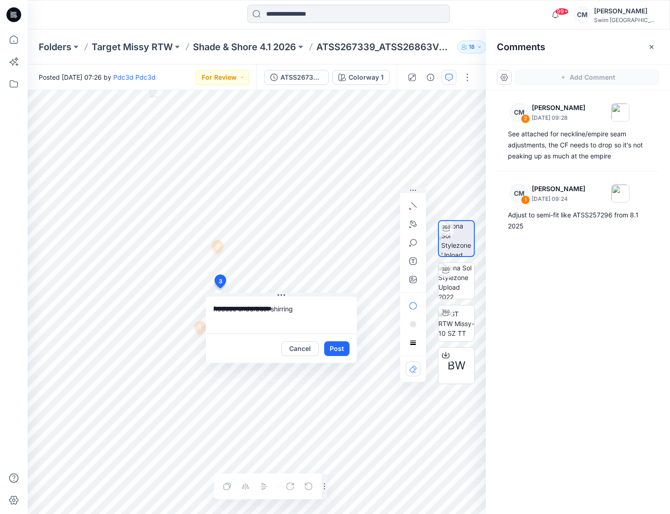
type textarea "**********"
click at [341, 344] on button "Post" at bounding box center [336, 348] width 25 height 15
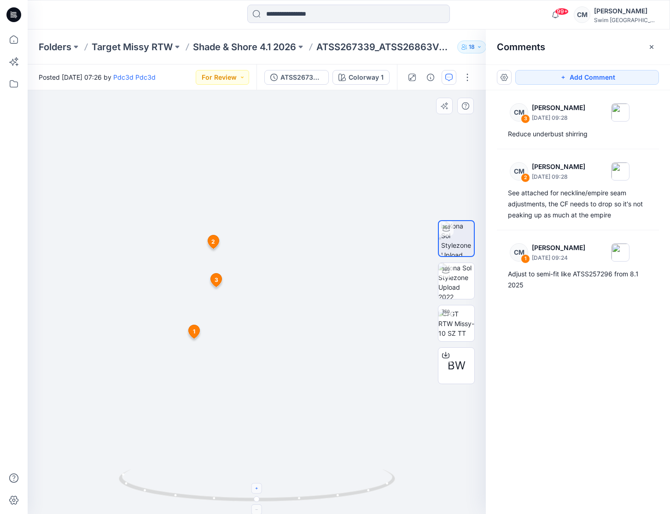
click at [256, 483] on div at bounding box center [256, 488] width 11 height 11
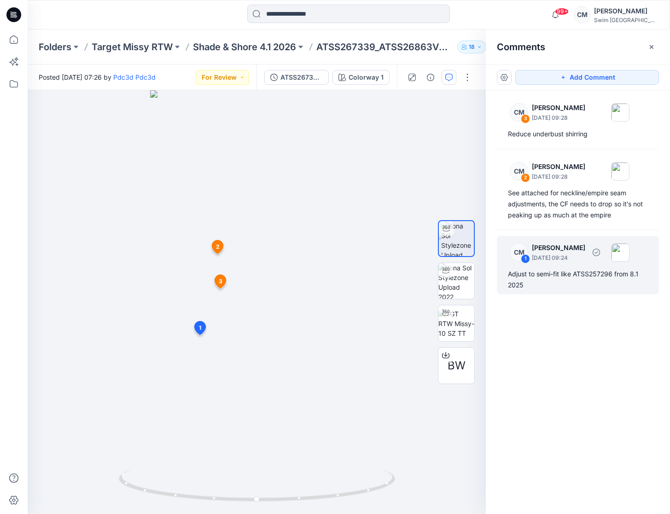
click at [575, 273] on div "Adjust to semi-fit like ATSS257296 from 8.1 2025" at bounding box center [578, 279] width 140 height 22
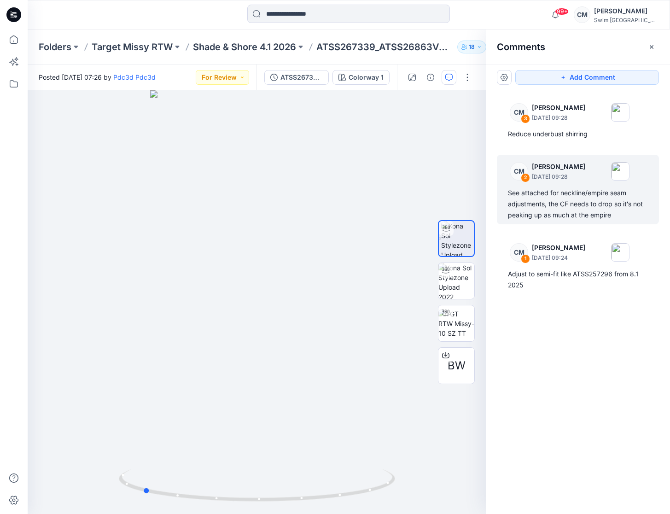
drag, startPoint x: 343, startPoint y: 241, endPoint x: 499, endPoint y: 222, distance: 157.7
click at [500, 223] on div "BW Colorway 1 Loading... Material Properties Loading... 4 Comments Add Comment …" at bounding box center [349, 302] width 642 height 424
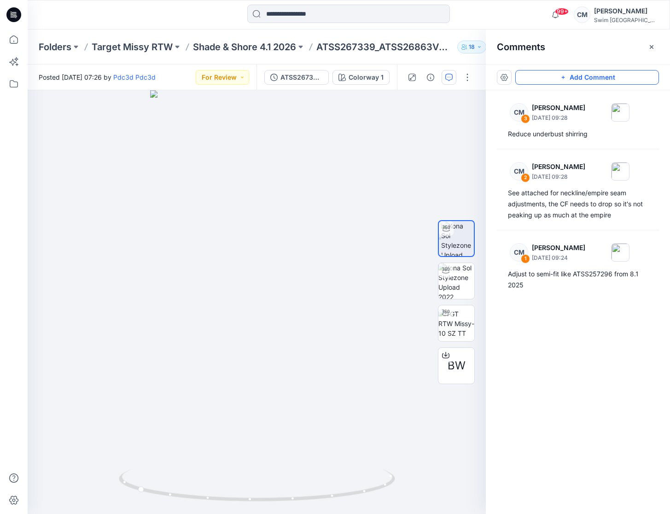
click at [576, 81] on button "Add Comment" at bounding box center [587, 77] width 144 height 15
click at [228, 256] on div "4" at bounding box center [257, 302] width 458 height 424
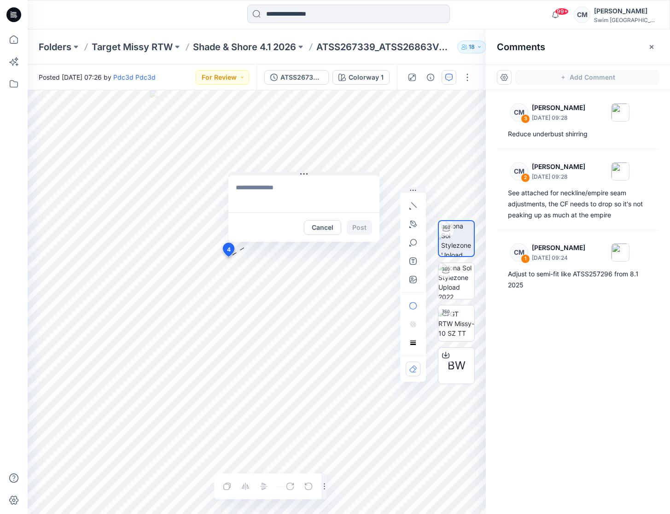
drag, startPoint x: 292, startPoint y: 261, endPoint x: 286, endPoint y: 153, distance: 107.9
click at [300, 170] on icon at bounding box center [303, 173] width 7 height 7
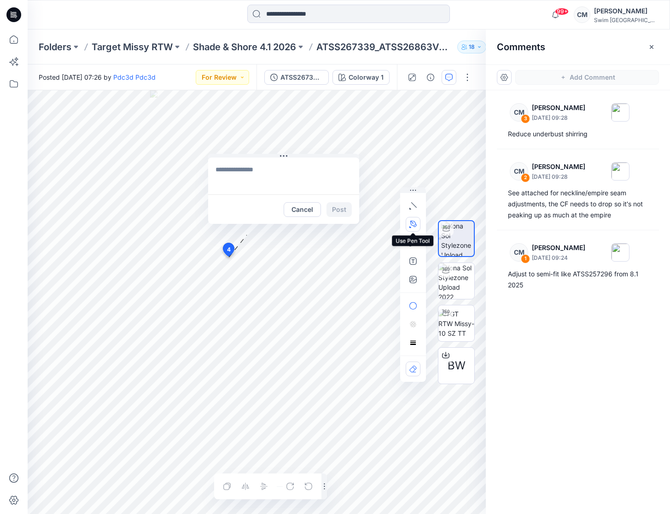
click at [412, 223] on icon "button" at bounding box center [412, 222] width 1 height 1
click at [201, 282] on icon "Layer 1" at bounding box center [257, 302] width 458 height 424
drag, startPoint x: 313, startPoint y: 280, endPoint x: 371, endPoint y: 261, distance: 61.6
click at [371, 262] on icon "Layer 1" at bounding box center [257, 302] width 458 height 424
click at [313, 177] on textarea at bounding box center [283, 175] width 151 height 37
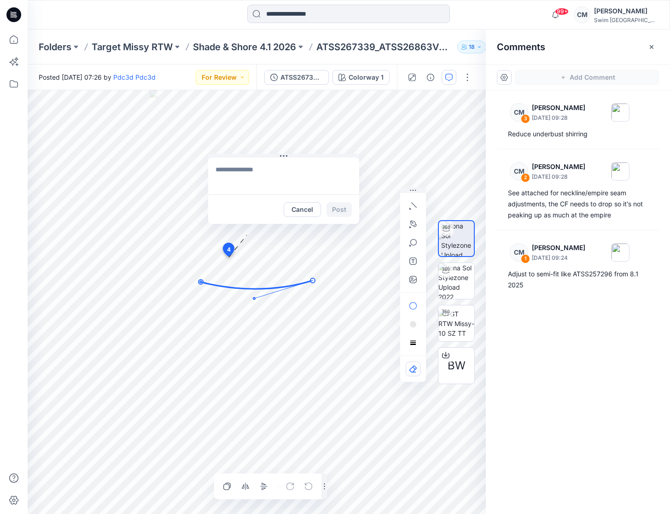
click at [315, 293] on icon "Layer 1" at bounding box center [257, 302] width 458 height 424
click at [283, 286] on icon at bounding box center [257, 284] width 112 height 8
click at [266, 290] on icon "Layer 1" at bounding box center [257, 302] width 458 height 424
click at [268, 286] on icon at bounding box center [257, 284] width 112 height 8
click at [270, 287] on icon at bounding box center [257, 284] width 112 height 8
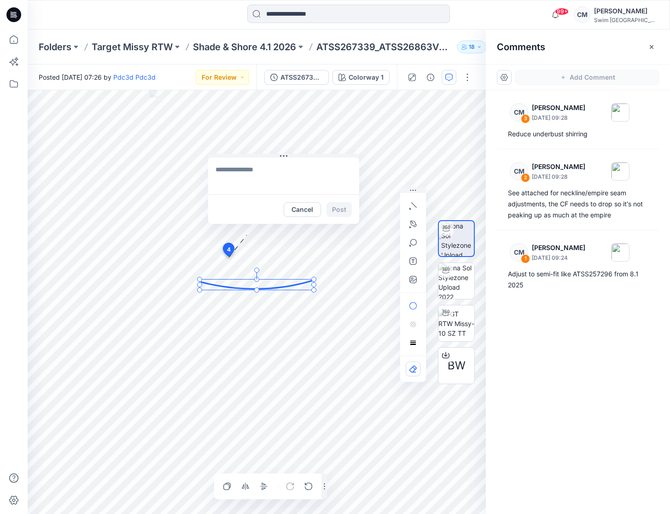
click at [277, 287] on icon at bounding box center [257, 284] width 112 height 8
drag, startPoint x: 254, startPoint y: 300, endPoint x: 264, endPoint y: 298, distance: 10.8
click at [265, 298] on icon "Layer 1" at bounding box center [257, 302] width 458 height 424
click at [256, 301] on circle at bounding box center [256, 300] width 2 height 2
click at [278, 185] on textarea at bounding box center [283, 175] width 151 height 37
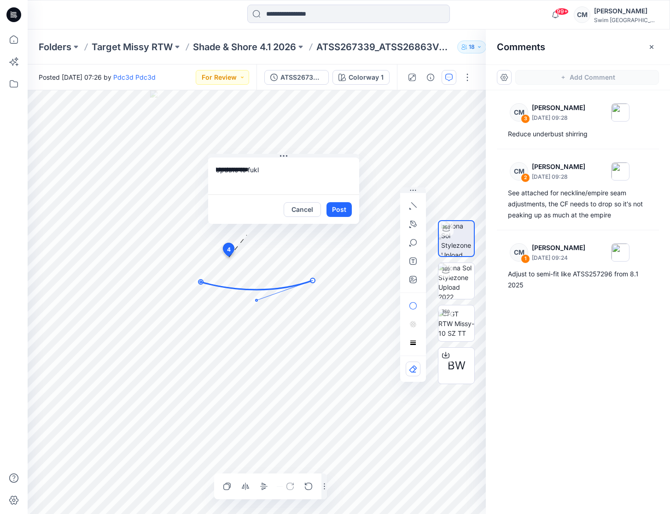
drag, startPoint x: 251, startPoint y: 168, endPoint x: 276, endPoint y: 168, distance: 24.9
click at [276, 168] on textarea "**********" at bounding box center [283, 175] width 151 height 37
type textarea "**********"
drag, startPoint x: 256, startPoint y: 301, endPoint x: 258, endPoint y: 292, distance: 8.9
click at [258, 293] on icon "Layer 1" at bounding box center [257, 302] width 458 height 424
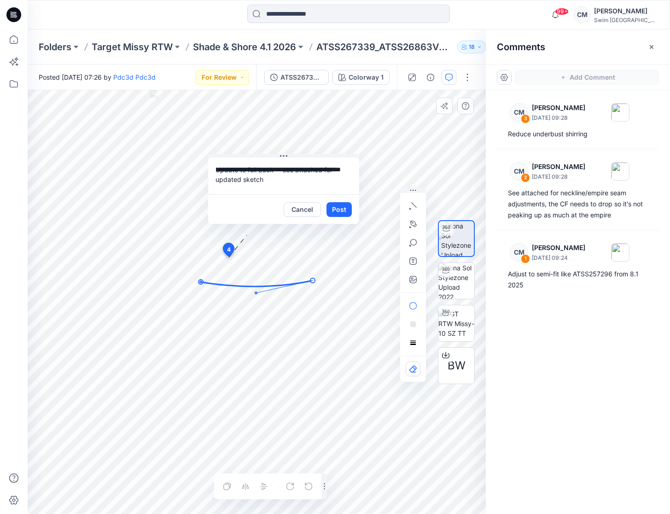
drag, startPoint x: 257, startPoint y: 301, endPoint x: 256, endPoint y: 294, distance: 7.4
click at [256, 294] on icon "Layer 1" at bounding box center [257, 302] width 458 height 424
drag, startPoint x: 256, startPoint y: 294, endPoint x: 251, endPoint y: 291, distance: 5.6
click at [251, 291] on circle at bounding box center [251, 291] width 2 height 2
click at [406, 282] on button "button" at bounding box center [413, 279] width 15 height 15
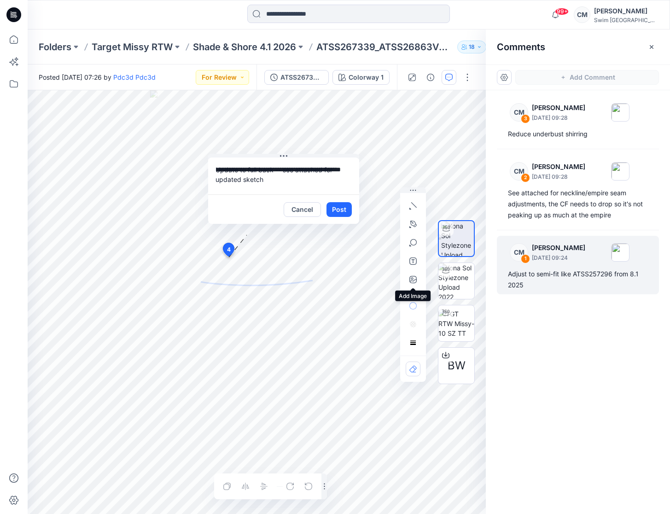
type input"] "**********"
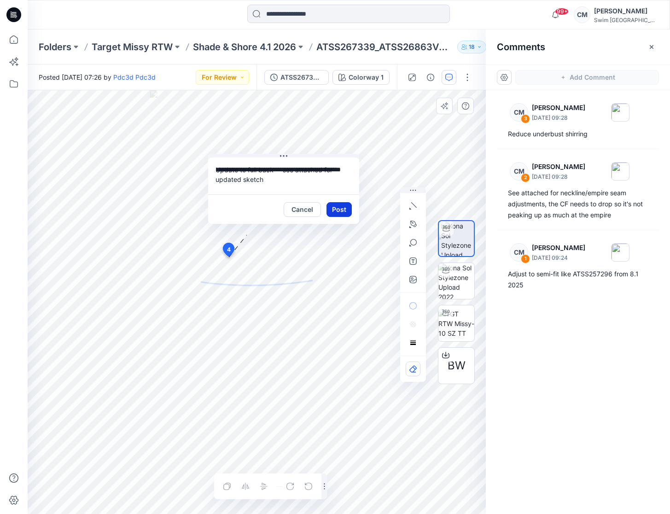
click at [343, 209] on button "Post" at bounding box center [338, 209] width 25 height 15
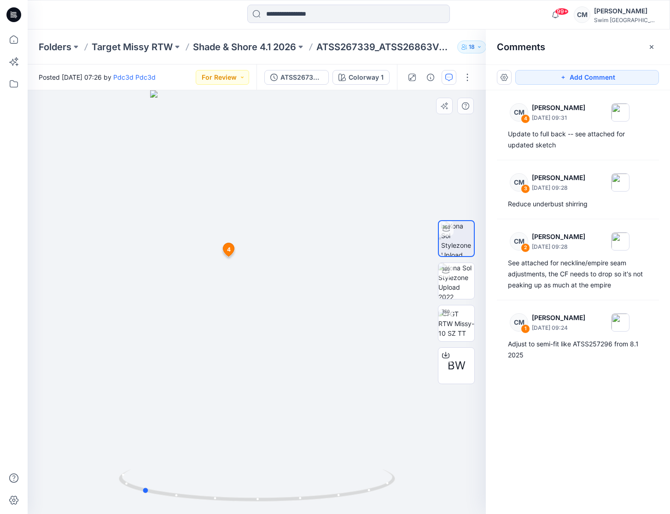
drag, startPoint x: 290, startPoint y: 322, endPoint x: 444, endPoint y: 302, distance: 155.5
click at [444, 302] on div "BW Colorway 1 Loading... Material Properties Loading... 5 4 Update to full back…" at bounding box center [257, 302] width 458 height 424
drag, startPoint x: 356, startPoint y: 424, endPoint x: 241, endPoint y: 402, distance: 117.2
click at [241, 401] on div at bounding box center [257, 302] width 458 height 424
click at [458, 280] on img at bounding box center [456, 281] width 36 height 36
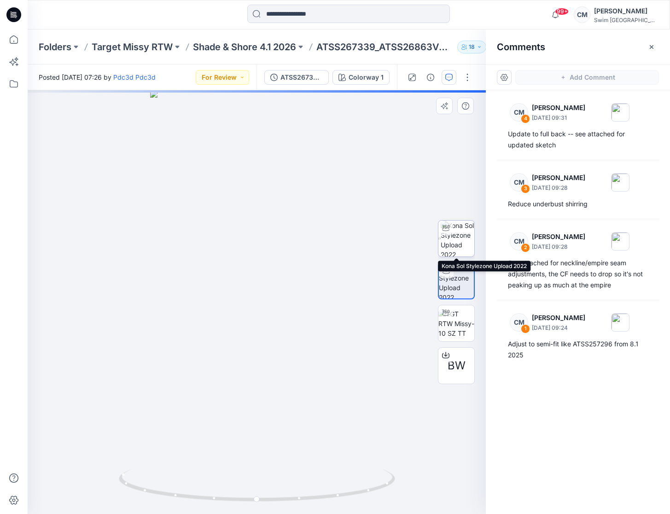
click at [459, 232] on img at bounding box center [458, 239] width 34 height 36
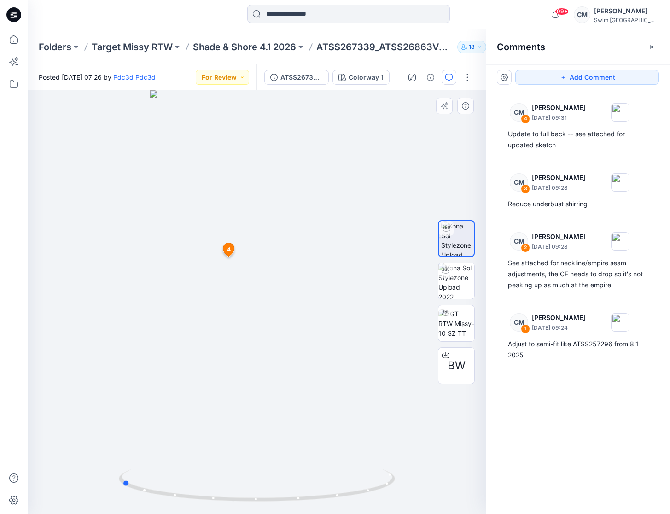
drag, startPoint x: 211, startPoint y: 302, endPoint x: 348, endPoint y: 297, distance: 136.8
click at [349, 297] on div at bounding box center [257, 302] width 458 height 424
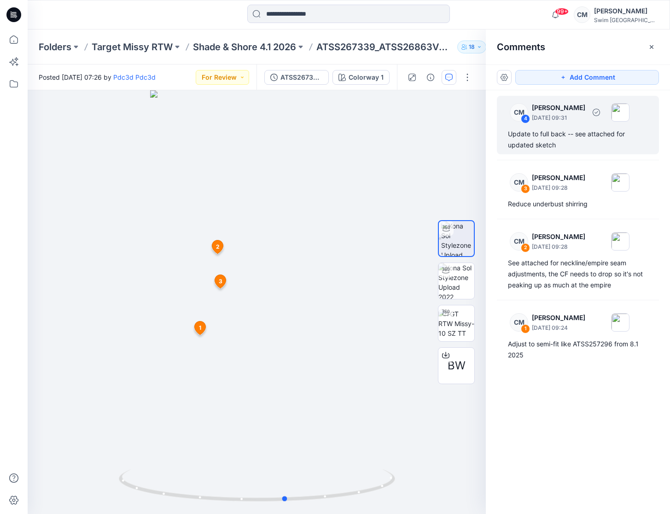
drag, startPoint x: 381, startPoint y: 180, endPoint x: 512, endPoint y: 153, distance: 134.4
click at [514, 154] on div "BW Colorway 1 Loading... Material Properties Loading... 5 1 Adjust to semi-fit …" at bounding box center [349, 302] width 642 height 424
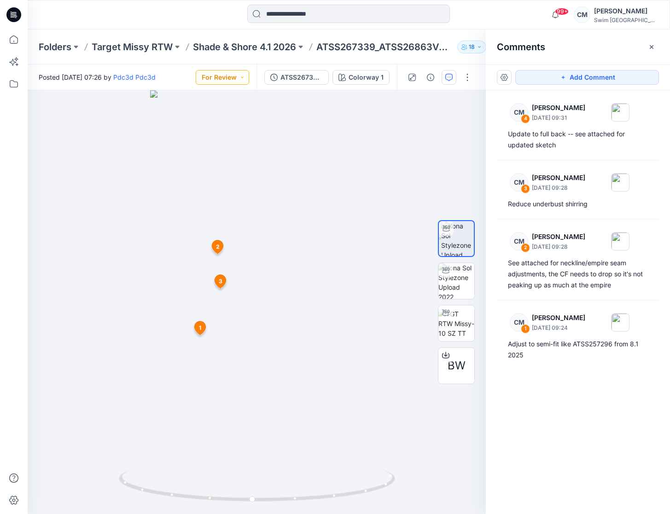
click at [233, 76] on button "For Review" at bounding box center [222, 77] width 53 height 15
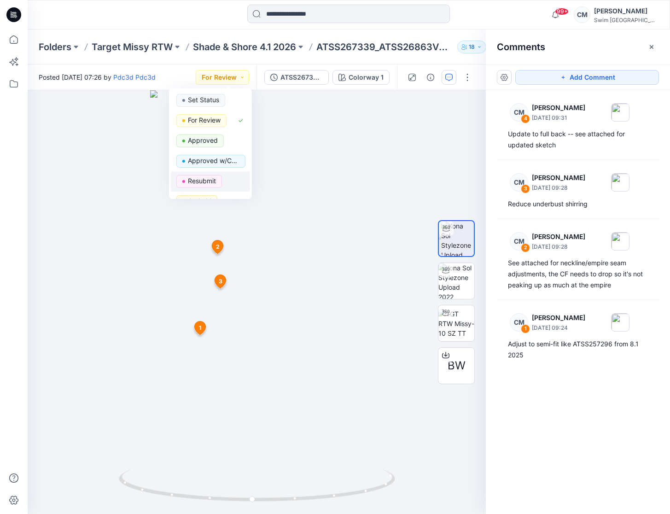
click at [222, 175] on div "Resubmit" at bounding box center [210, 181] width 68 height 13
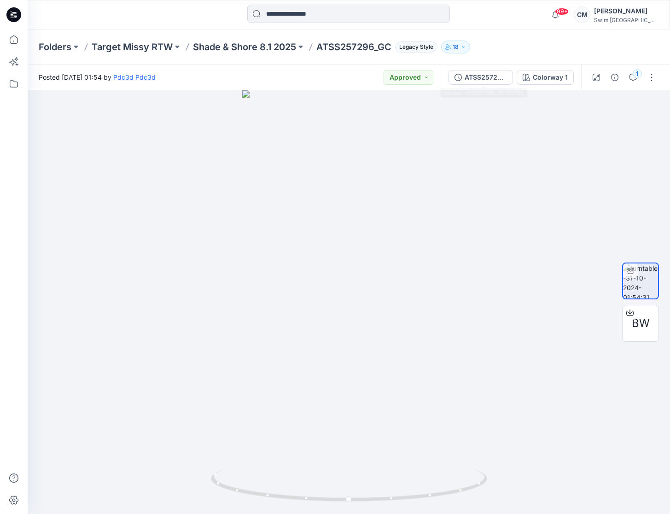
click at [509, 33] on div "Folders Target Missy RTW Shade & Shore 8.1 2025 ATSS257296_GC Legacy Style 18" at bounding box center [349, 46] width 642 height 35
drag, startPoint x: 375, startPoint y: 45, endPoint x: 320, endPoint y: 47, distance: 54.4
click at [320, 47] on p "ATSS257296_GC" at bounding box center [353, 47] width 75 height 13
copy p "ATSS257296"
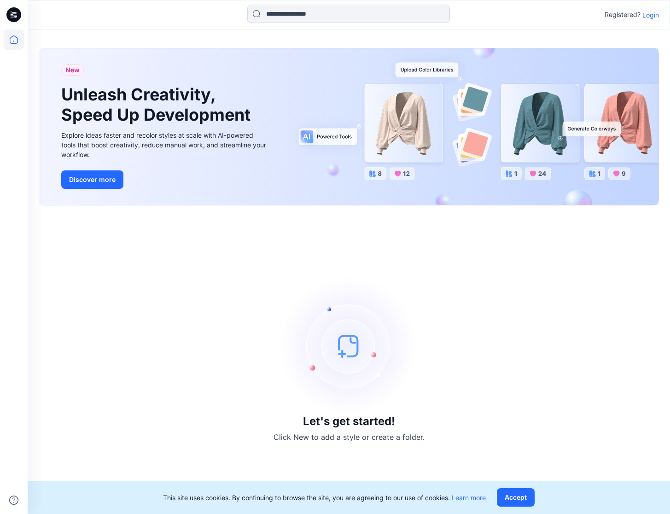
click at [17, 36] on icon at bounding box center [14, 39] width 20 height 20
click at [646, 17] on p "Login" at bounding box center [650, 15] width 17 height 10
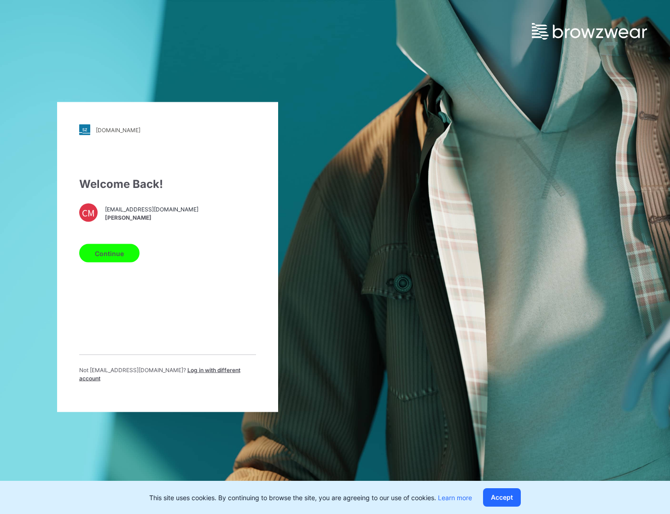
click at [96, 261] on button "Continue" at bounding box center [109, 253] width 60 height 18
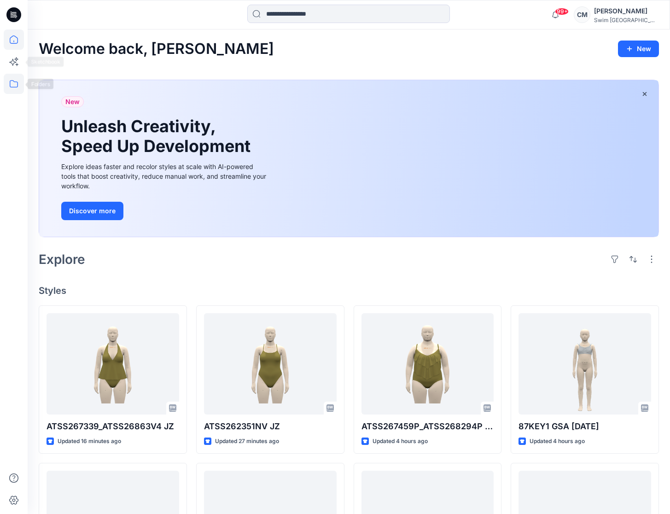
click at [16, 79] on icon at bounding box center [14, 84] width 20 height 20
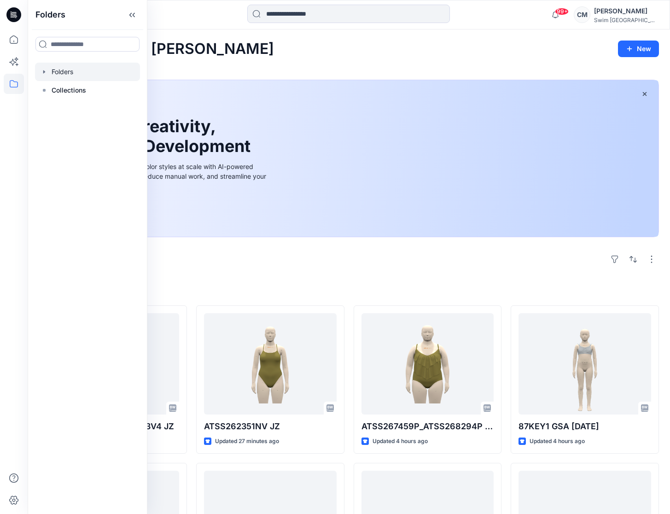
click at [53, 71] on div at bounding box center [87, 72] width 105 height 18
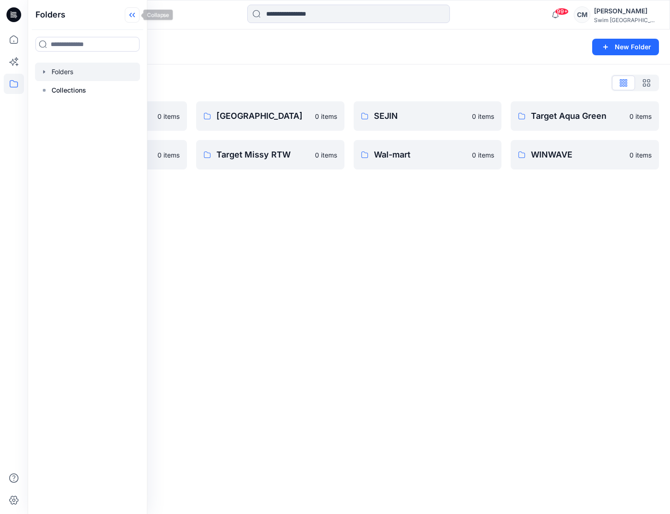
click at [131, 16] on icon at bounding box center [130, 15] width 2 height 5
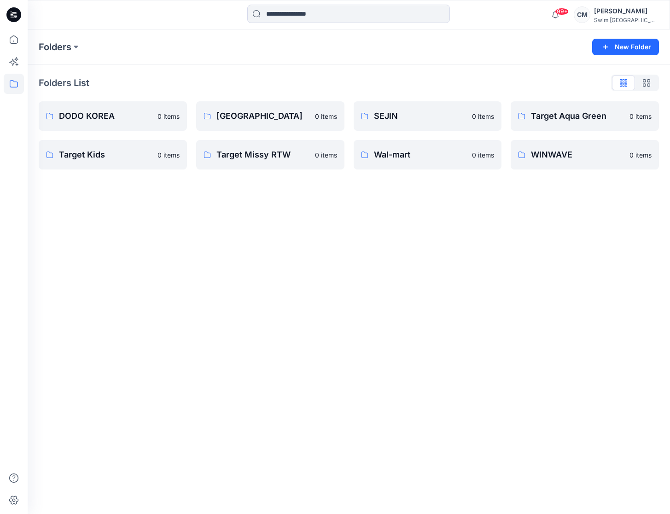
click at [258, 174] on div "Folders List DODO KOREA 0 items Target Kids 0 items Eco Beach 0 items Target Mi…" at bounding box center [349, 122] width 642 height 116
click at [258, 166] on link "Target Missy RTW 0 items" at bounding box center [270, 154] width 148 height 29
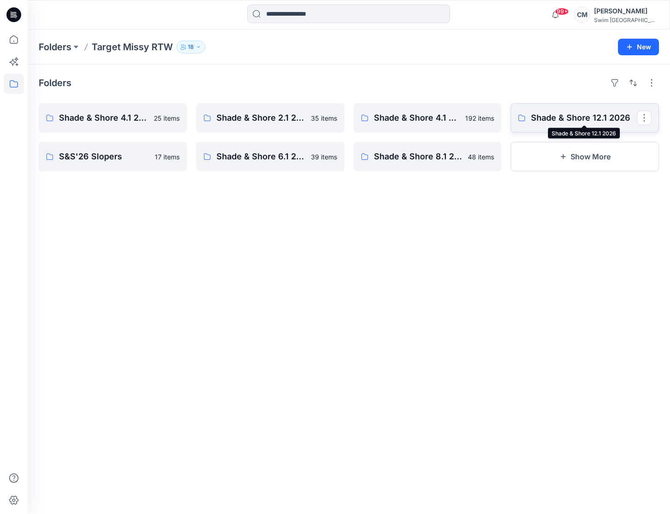
click at [536, 115] on p "Shade & Shore 12.1 2026" at bounding box center [584, 117] width 106 height 13
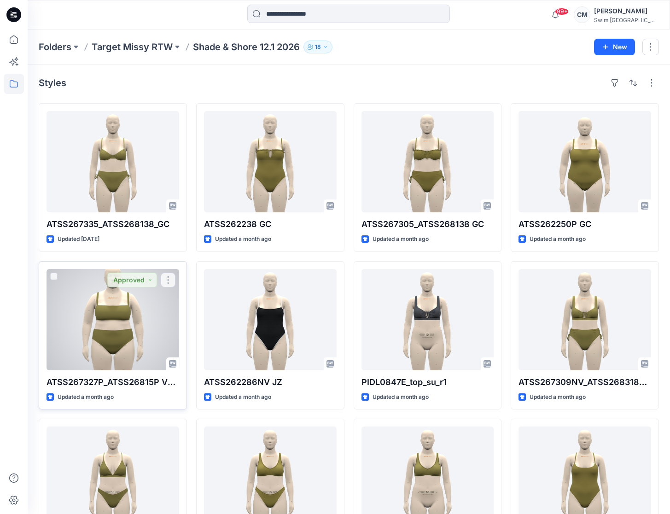
click at [137, 316] on div at bounding box center [112, 319] width 133 height 101
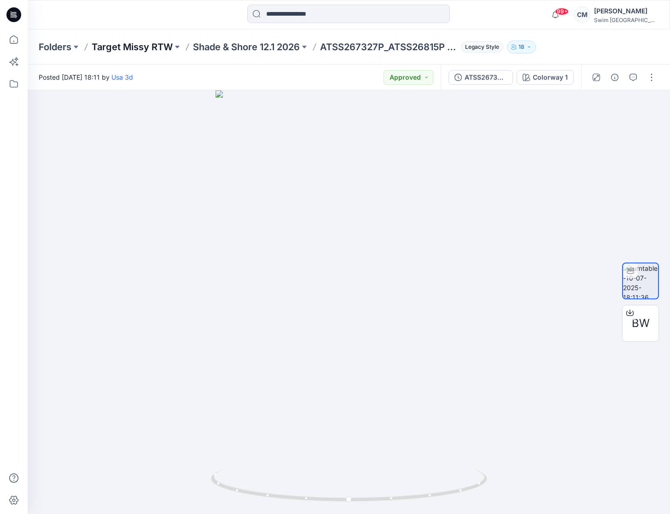
click at [168, 43] on p "Target Missy RTW" at bounding box center [132, 47] width 81 height 13
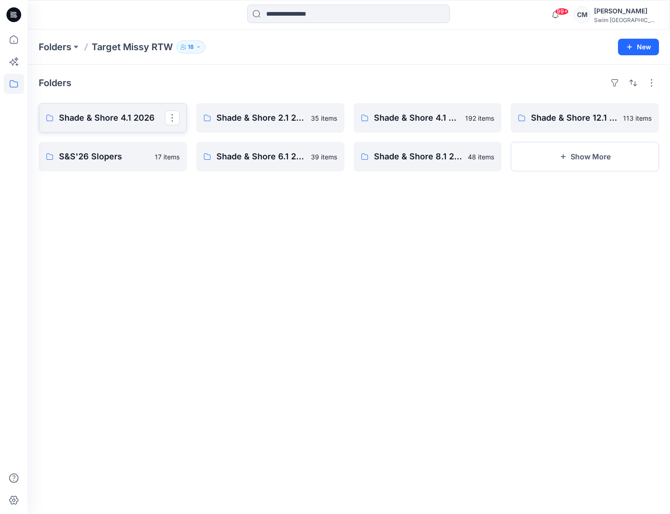
click at [121, 114] on p "Shade & Shore 4.1 2026" at bounding box center [112, 117] width 106 height 13
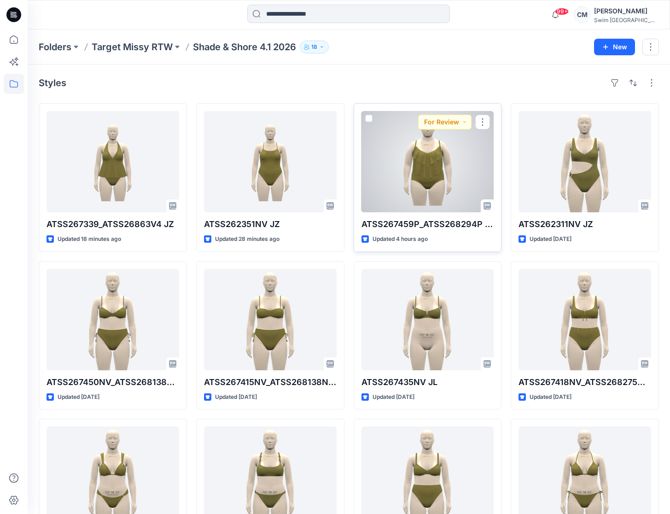
click at [421, 180] on div at bounding box center [427, 161] width 133 height 101
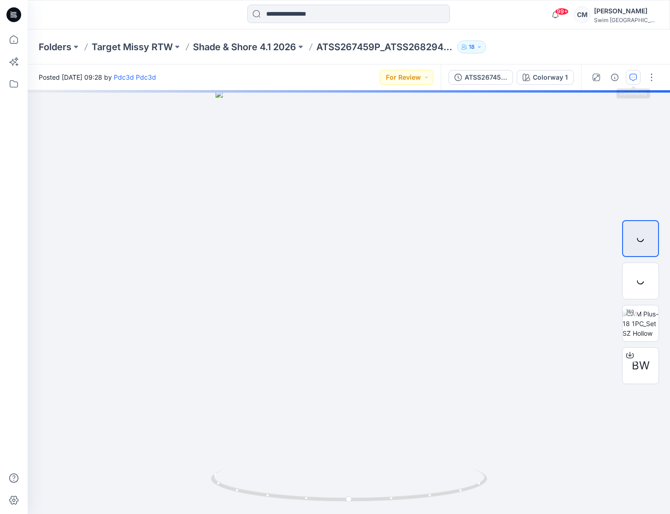
click at [635, 80] on icon "button" at bounding box center [632, 77] width 7 height 7
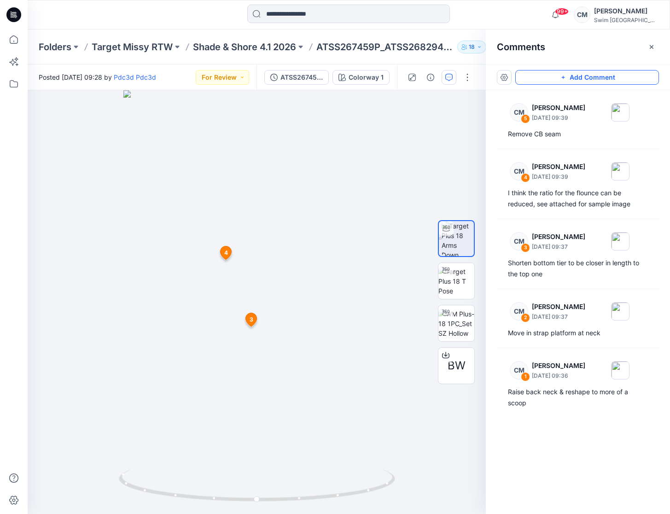
click at [568, 78] on button "Add Comment" at bounding box center [587, 77] width 144 height 15
click at [203, 397] on div "6 3 CM [PERSON_NAME] [DATE] 09:37 Shorten bottom tier to be closer in length to…" at bounding box center [257, 302] width 458 height 424
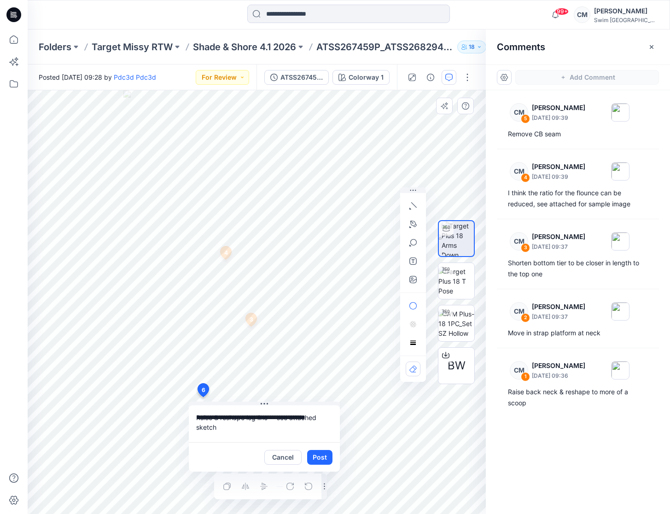
click at [167, 427] on div "**********" at bounding box center [257, 302] width 458 height 424
type textarea "**********"
click at [413, 279] on icon "button" at bounding box center [412, 279] width 7 height 7
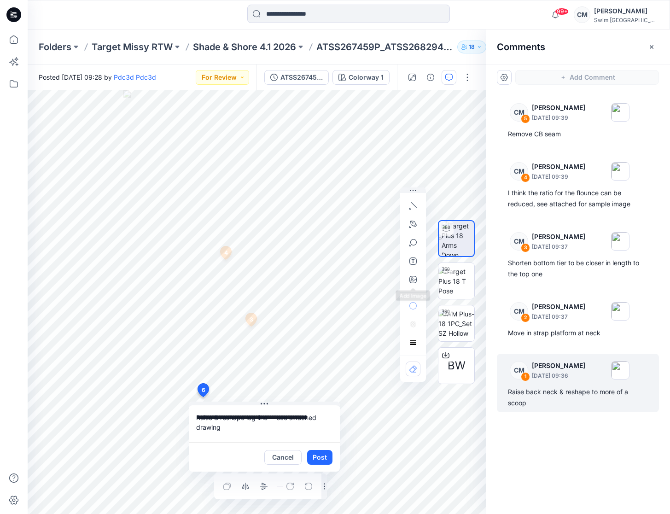
type input"] "**********"
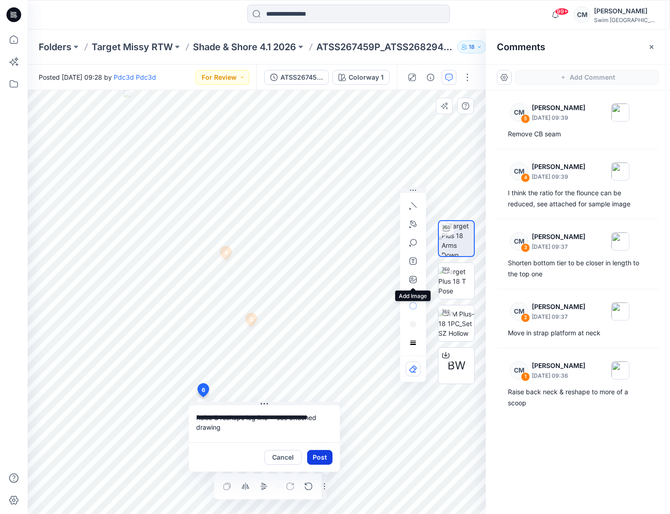
click at [322, 458] on button "Post" at bounding box center [319, 457] width 25 height 15
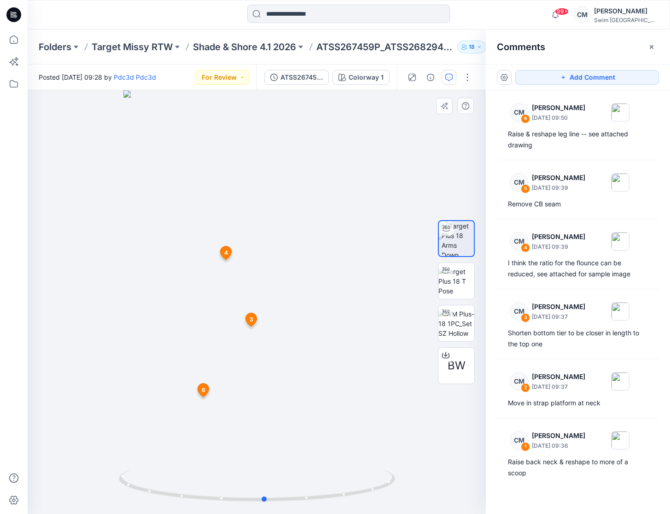
drag, startPoint x: 266, startPoint y: 329, endPoint x: 273, endPoint y: 335, distance: 9.1
click at [273, 335] on div at bounding box center [257, 302] width 458 height 424
click at [238, 77] on button "For Review" at bounding box center [222, 77] width 53 height 15
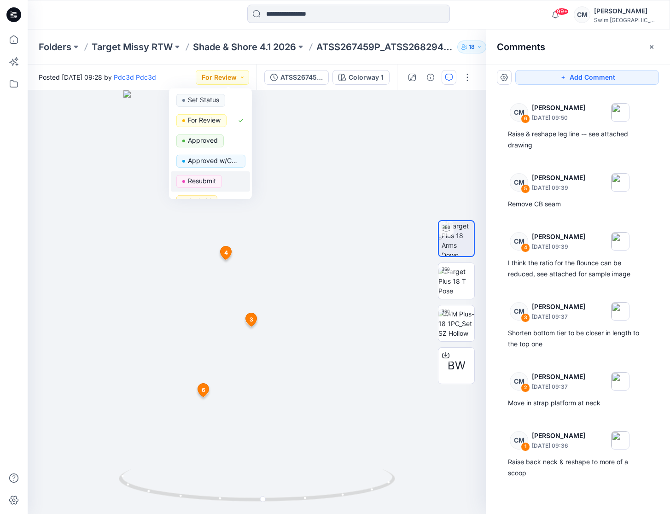
click at [220, 184] on span "Resubmit" at bounding box center [199, 181] width 46 height 13
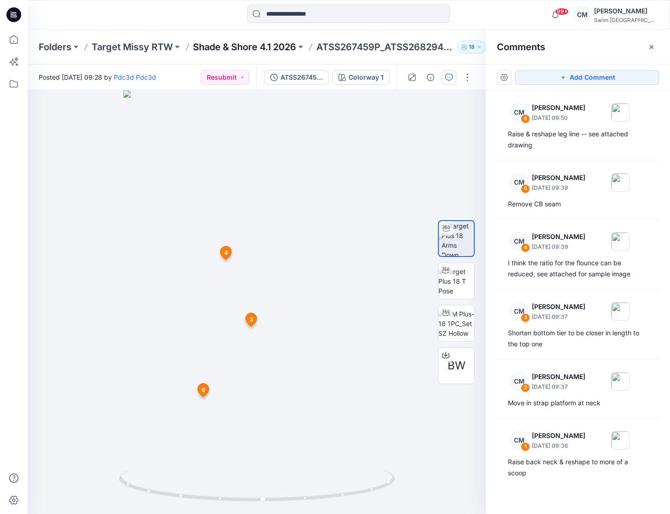
click at [264, 50] on p "Shade & Shore 4.1 2026" at bounding box center [244, 47] width 103 height 13
